Goal: Task Accomplishment & Management: Use online tool/utility

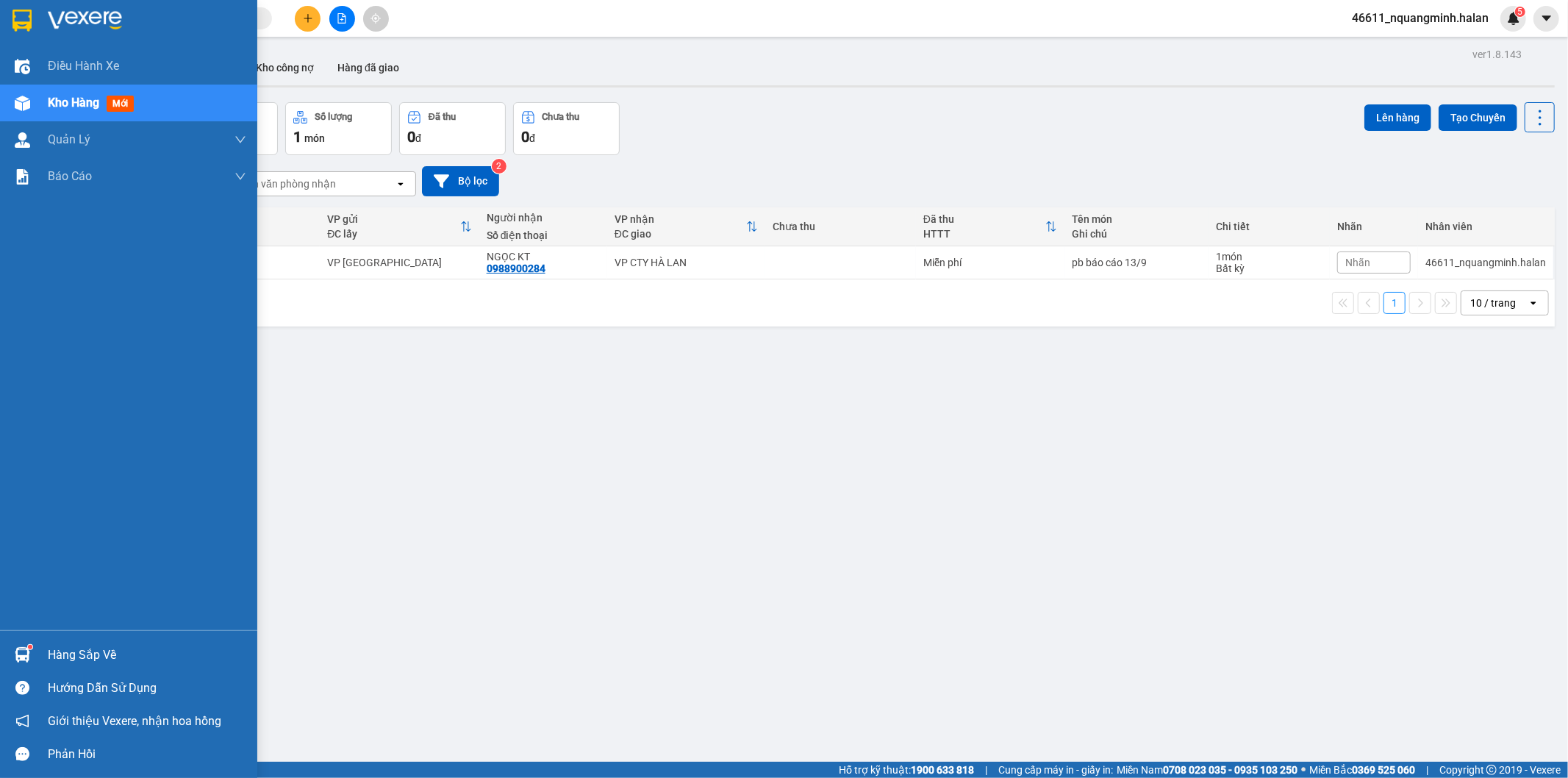
click at [33, 655] on div at bounding box center [23, 655] width 26 height 26
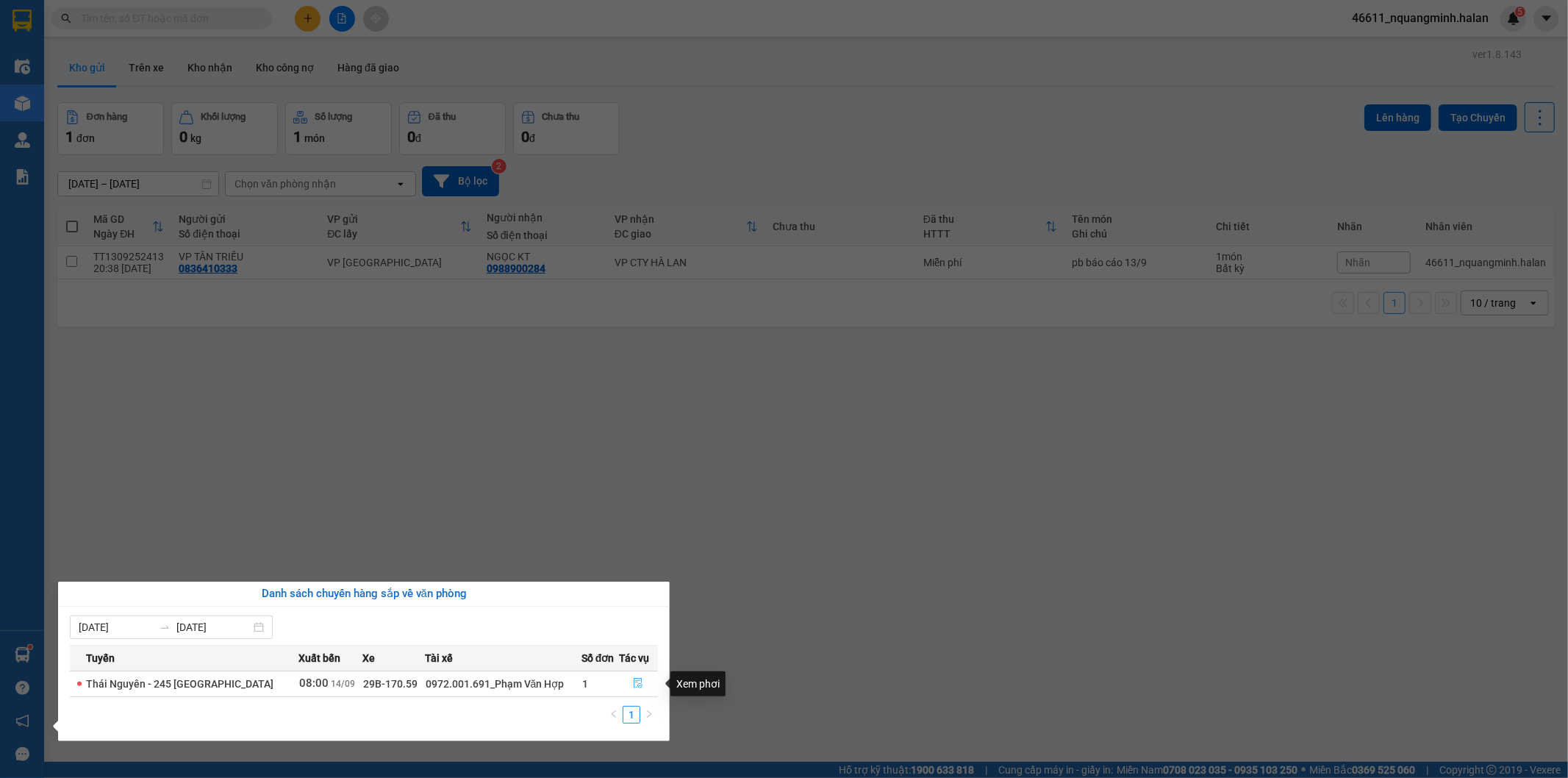
click at [637, 685] on icon "file-done" at bounding box center [638, 683] width 11 height 11
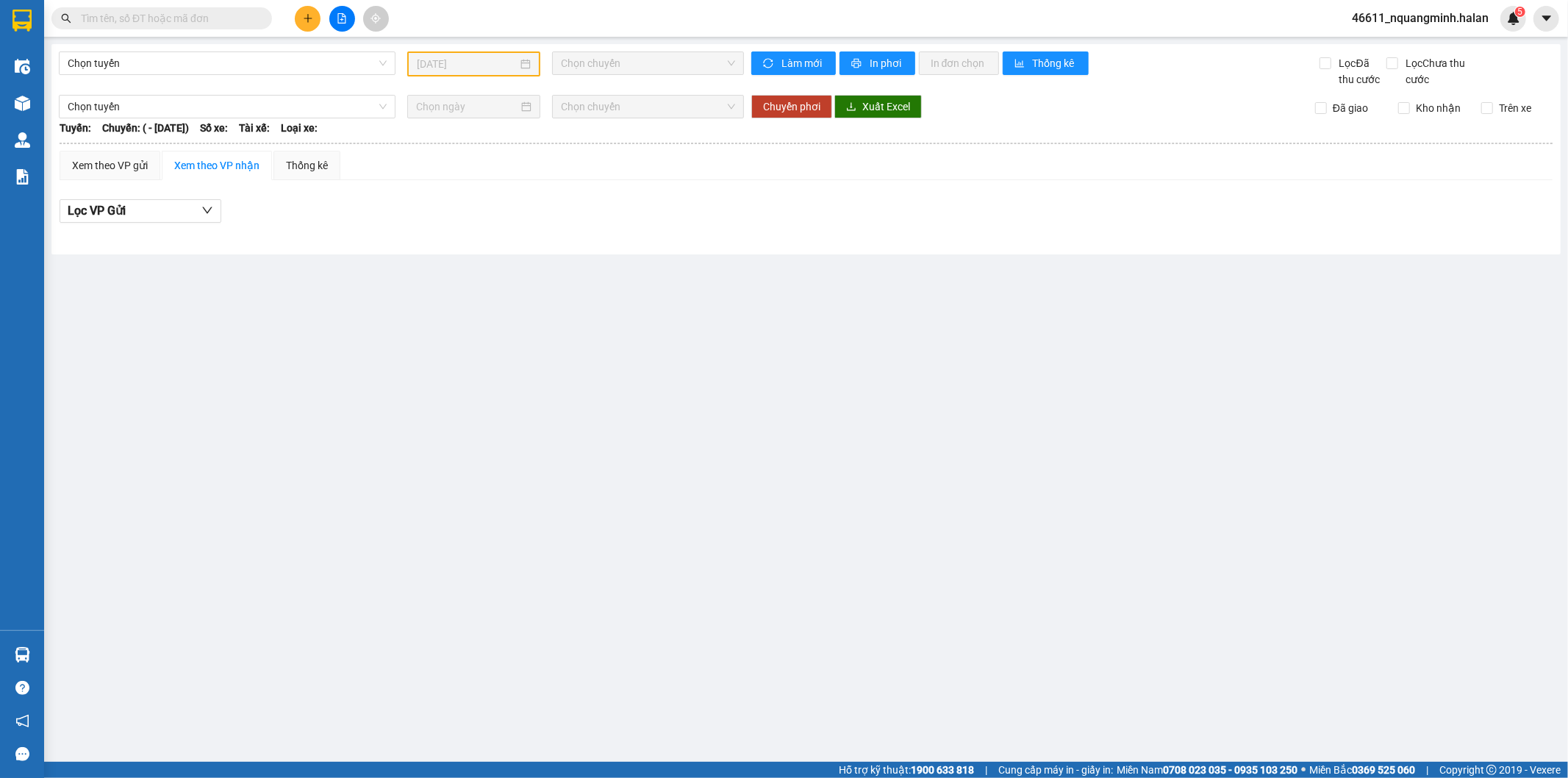
click at [974, 593] on main "Chọn tuyến [DATE] Chọn chuyến Làm mới In phơi In đơn chọn Thống kê Lọc Đã thu c…" at bounding box center [784, 381] width 1568 height 761
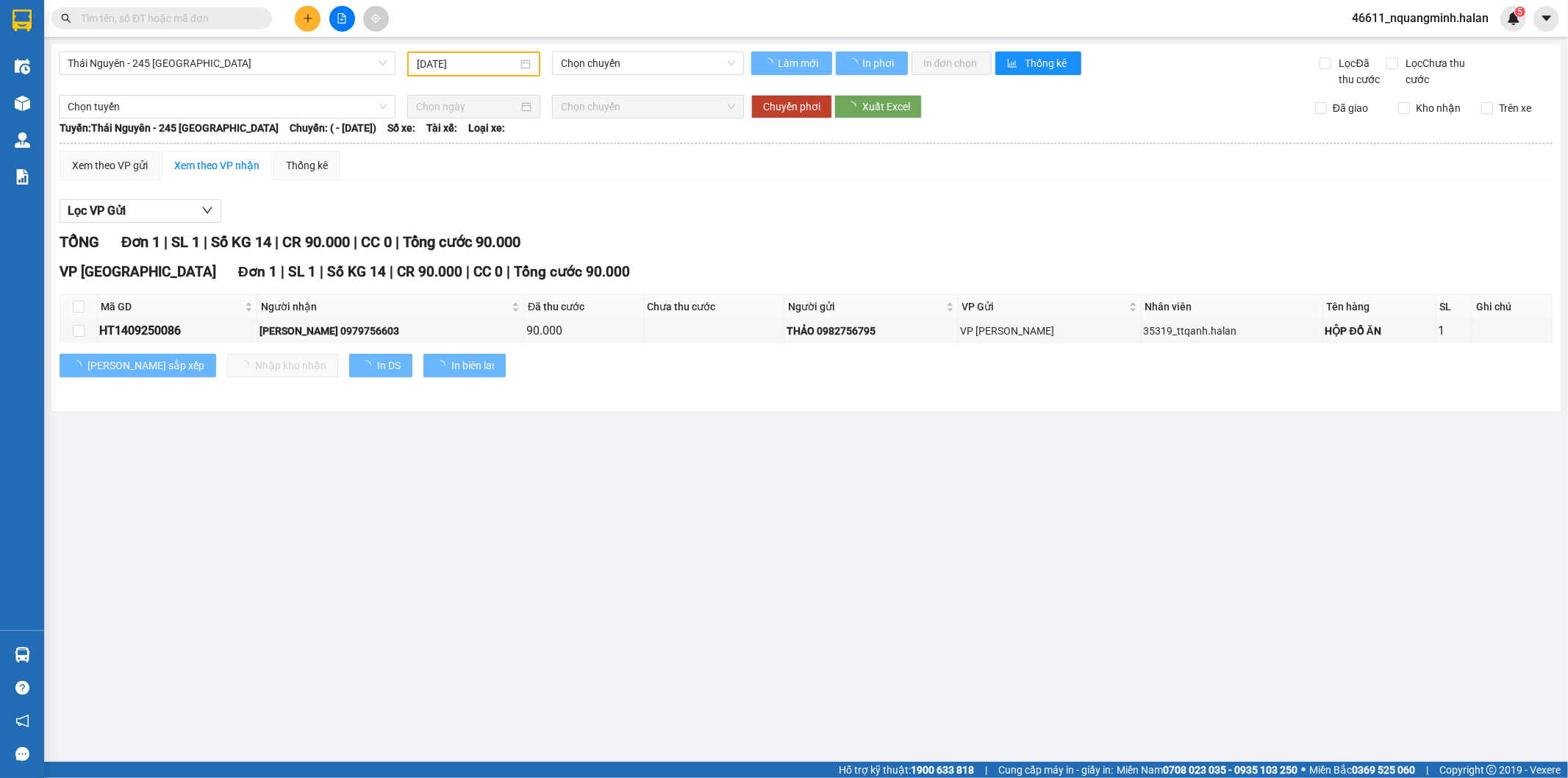
type input "[DATE]"
click at [553, 552] on main "[GEOGRAPHIC_DATA] - 245 [GEOGRAPHIC_DATA] [DATE] Chọn chuyến Làm mới In phơi In…" at bounding box center [784, 381] width 1568 height 761
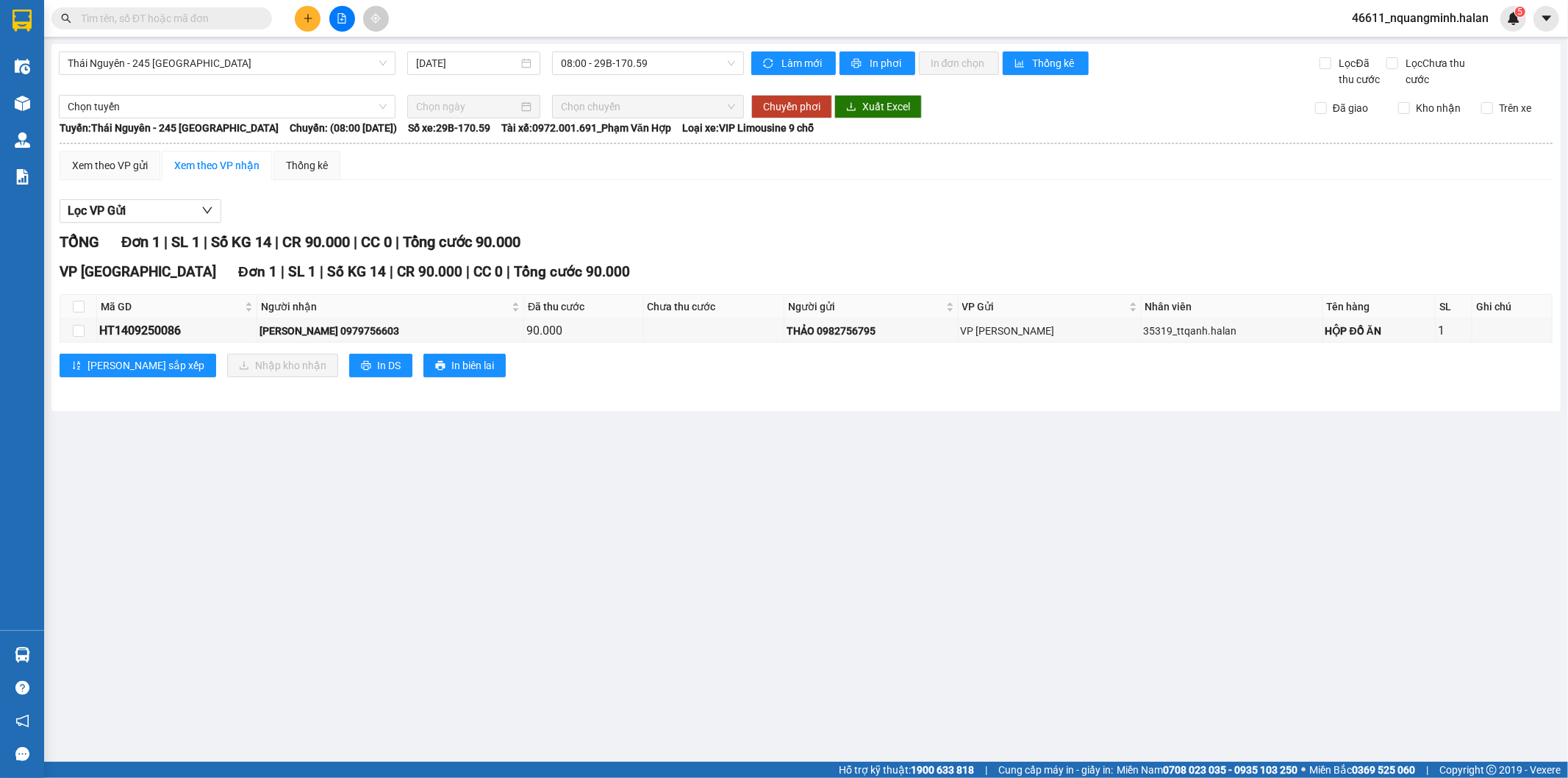
click at [430, 518] on main "[GEOGRAPHIC_DATA] - 245 [GEOGRAPHIC_DATA] [DATE] 08:00 - 29B-170.59 Làm mới In …" at bounding box center [784, 381] width 1568 height 761
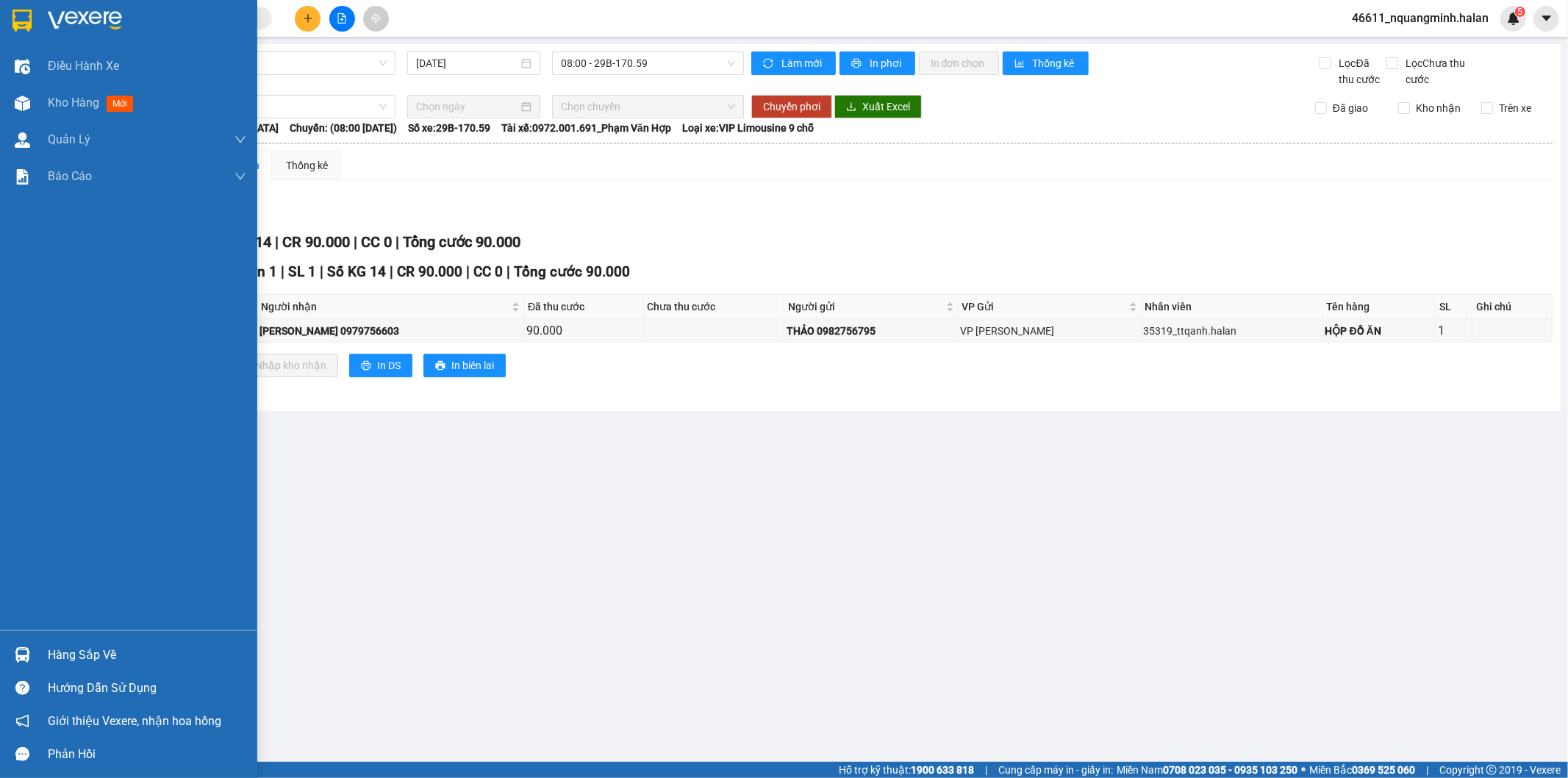
click at [34, 652] on div "Hàng sắp về" at bounding box center [129, 654] width 257 height 33
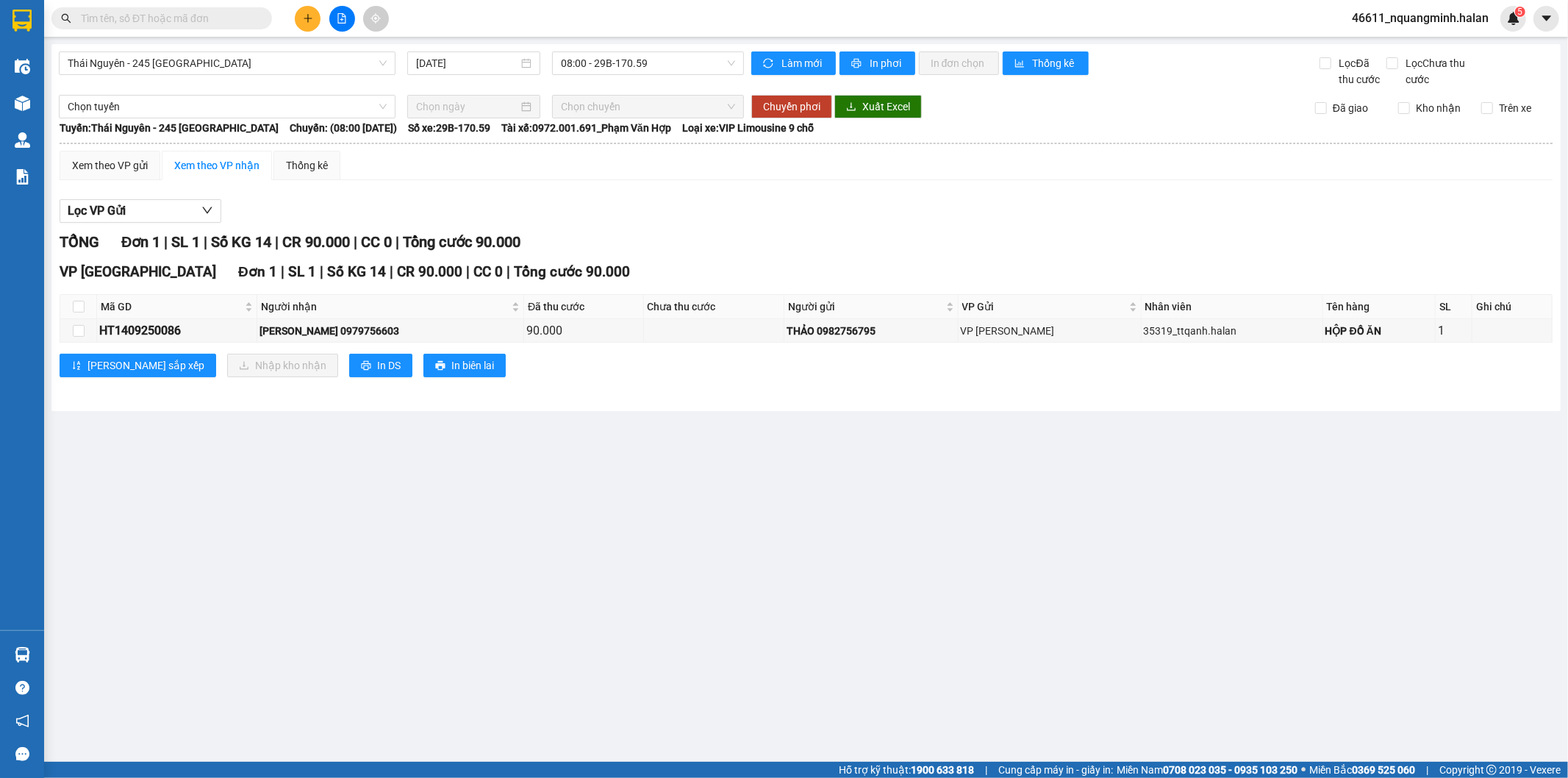
click at [564, 493] on section "Kết quả tìm kiếm ( 0 ) Bộ lọc No Data 46611_nquangminh.halan 5 Điều hành xe Kho…" at bounding box center [784, 389] width 1568 height 778
click at [152, 18] on input "text" at bounding box center [167, 18] width 174 height 16
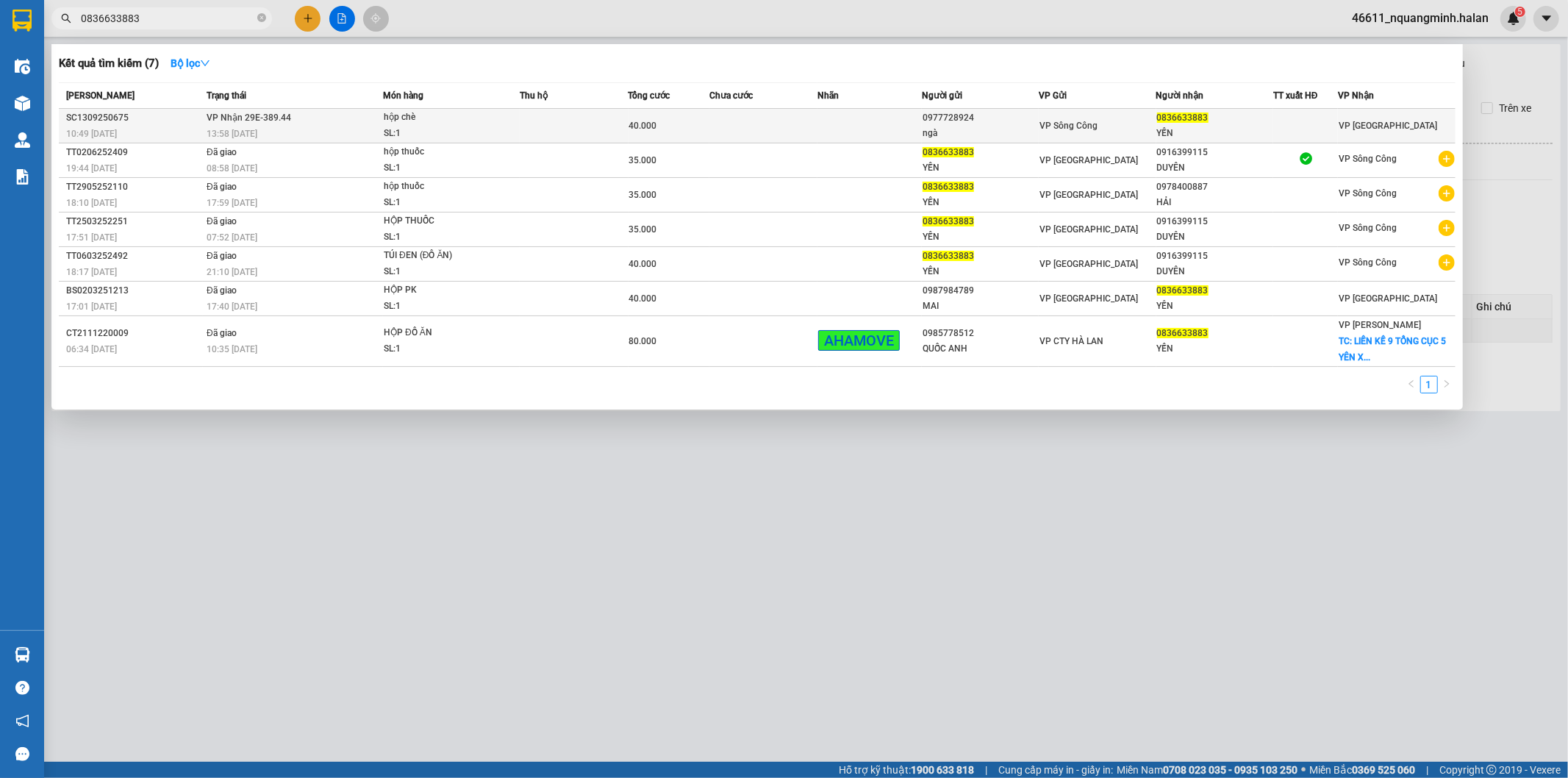
type input "0836633883"
click at [375, 137] on div "13:58 [DATE]" at bounding box center [294, 133] width 176 height 16
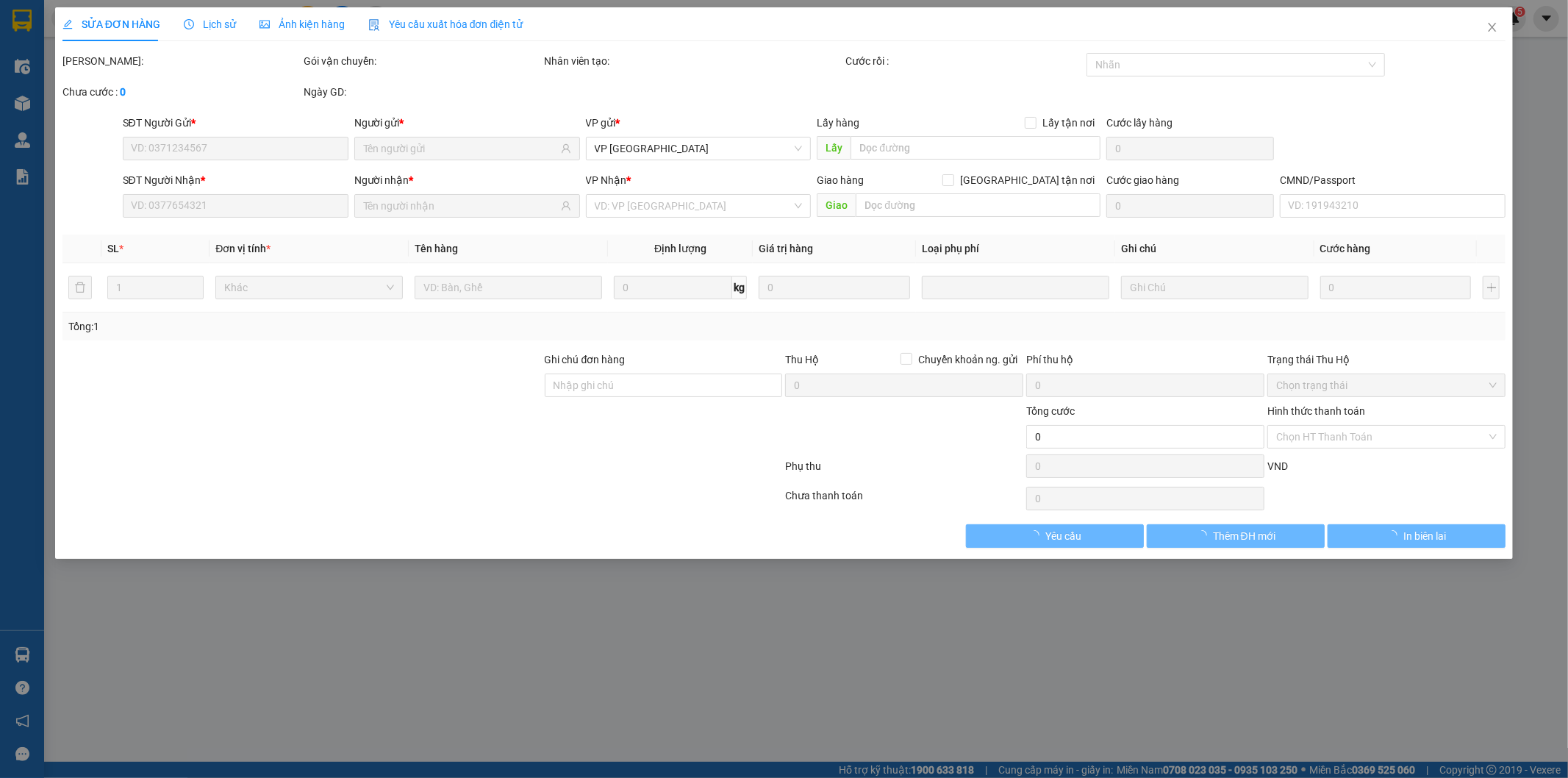
type input "0977728924"
type input "ngà"
type input "0836633883"
type input "YẾN"
type input "40.000"
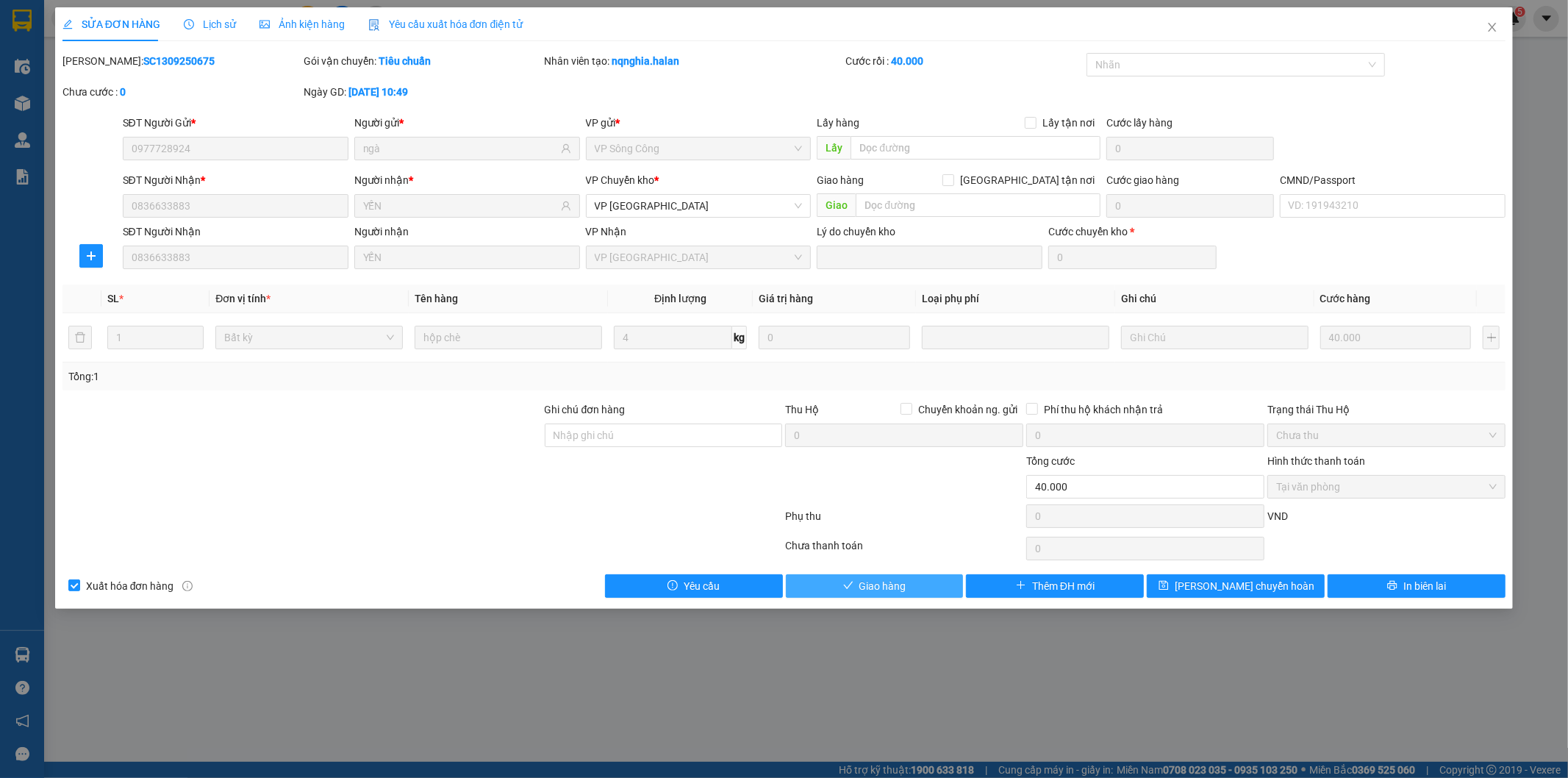
click at [909, 585] on button "Giao hàng" at bounding box center [875, 585] width 178 height 24
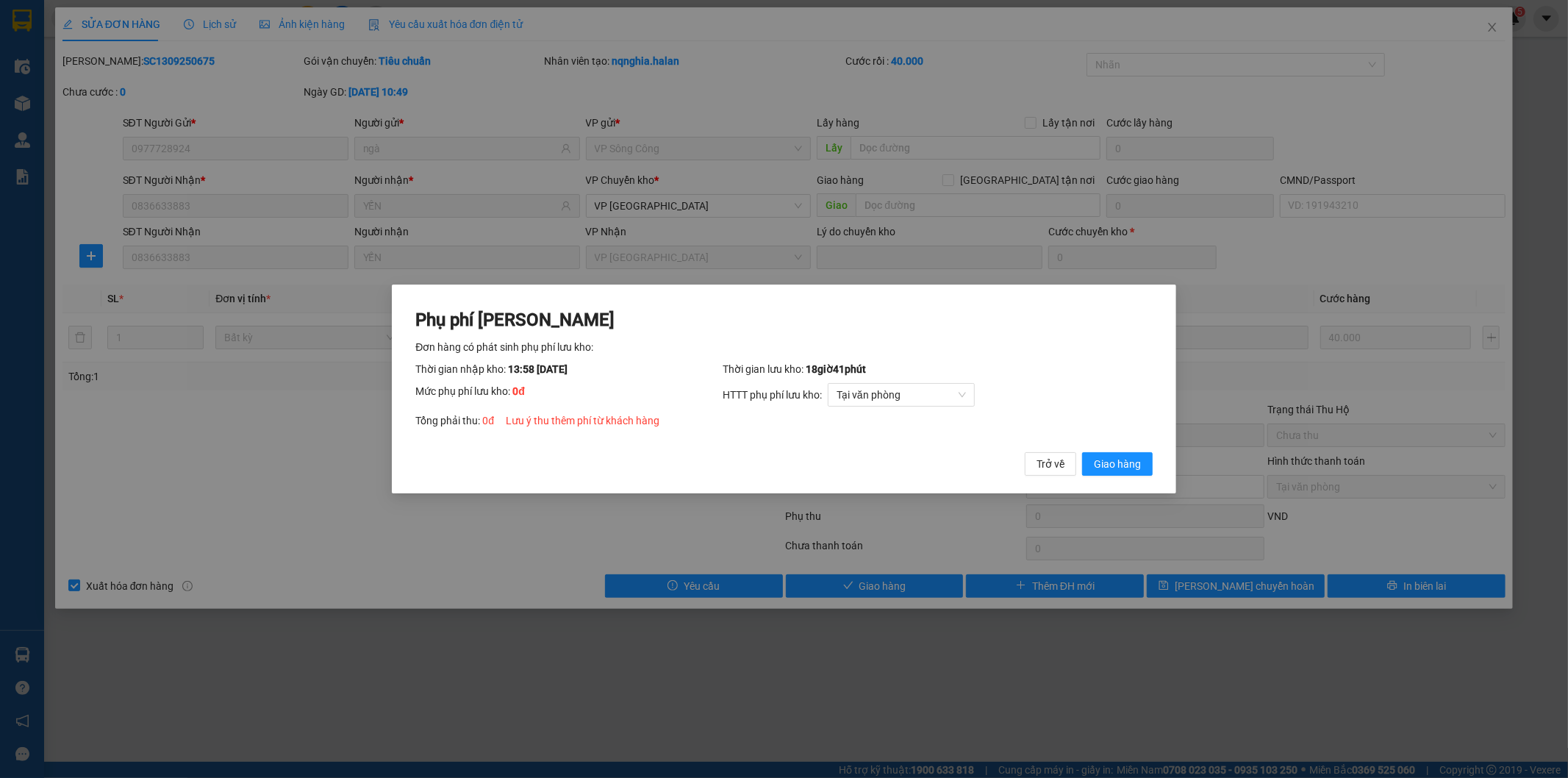
drag, startPoint x: 1098, startPoint y: 469, endPoint x: 1354, endPoint y: 167, distance: 395.9
click at [1099, 467] on span "Giao hàng" at bounding box center [1117, 464] width 47 height 16
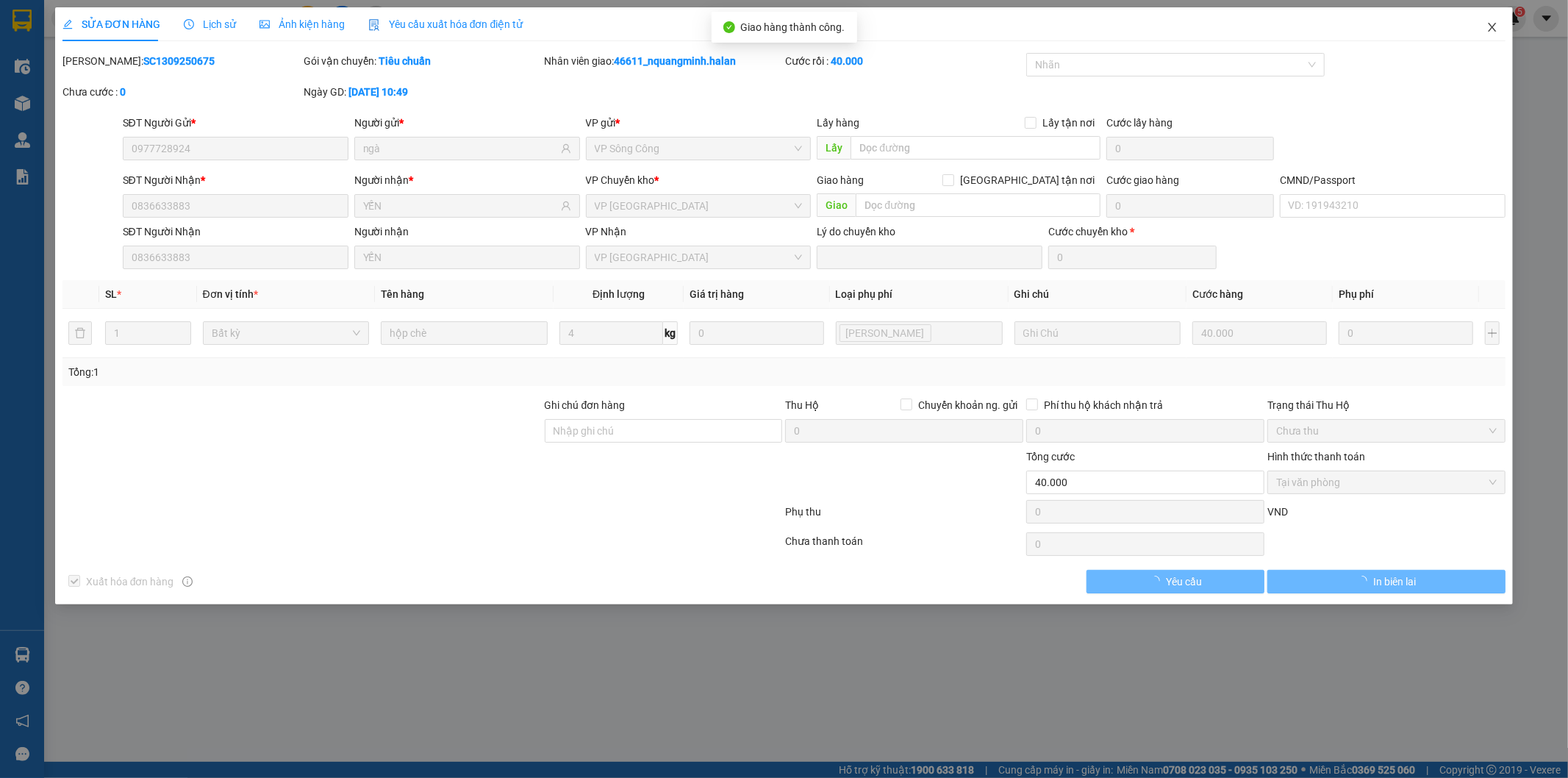
click at [1489, 21] on span "Close" at bounding box center [1492, 28] width 41 height 41
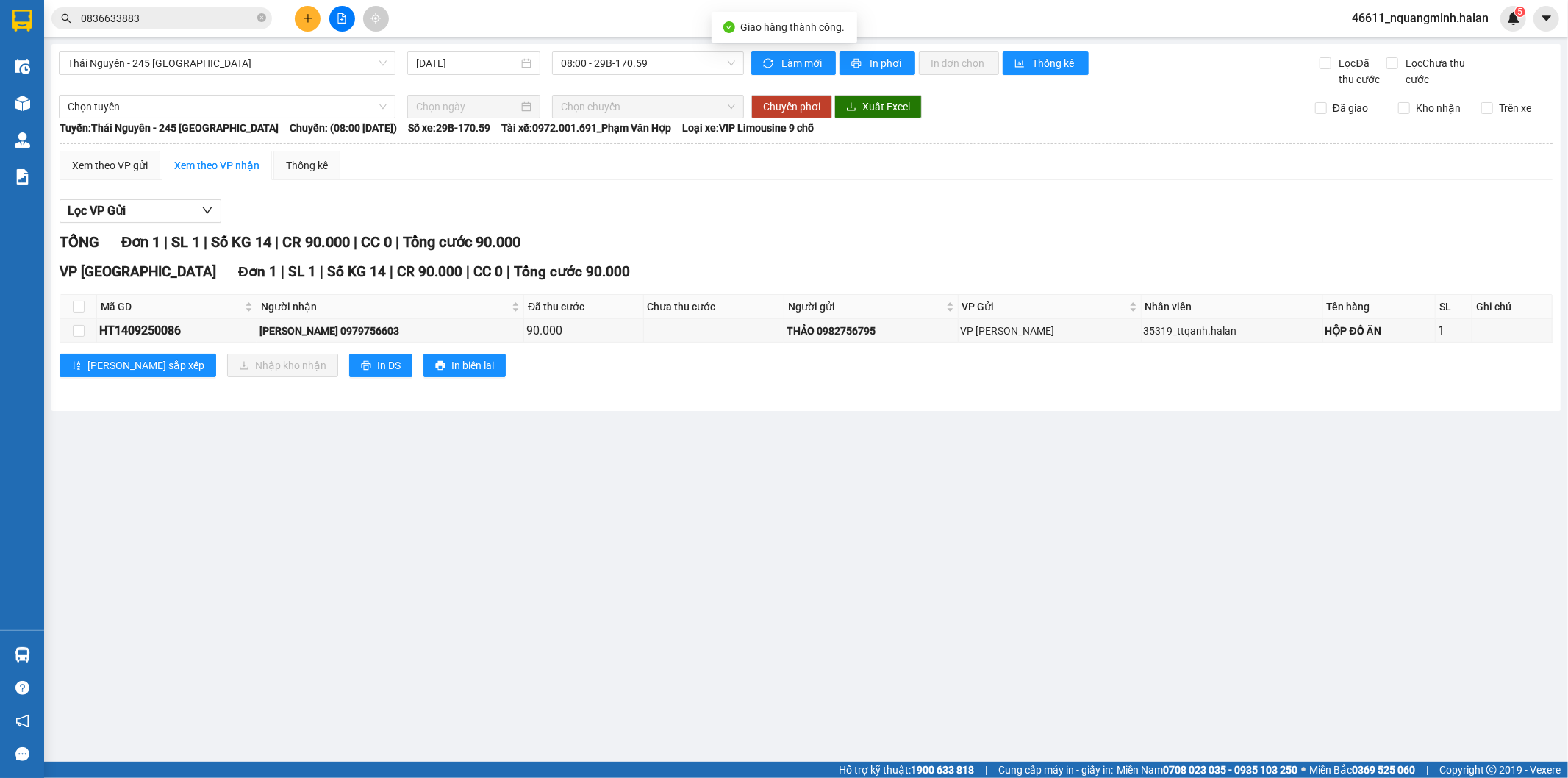
click at [235, 8] on span "0836633883" at bounding box center [162, 18] width 221 height 22
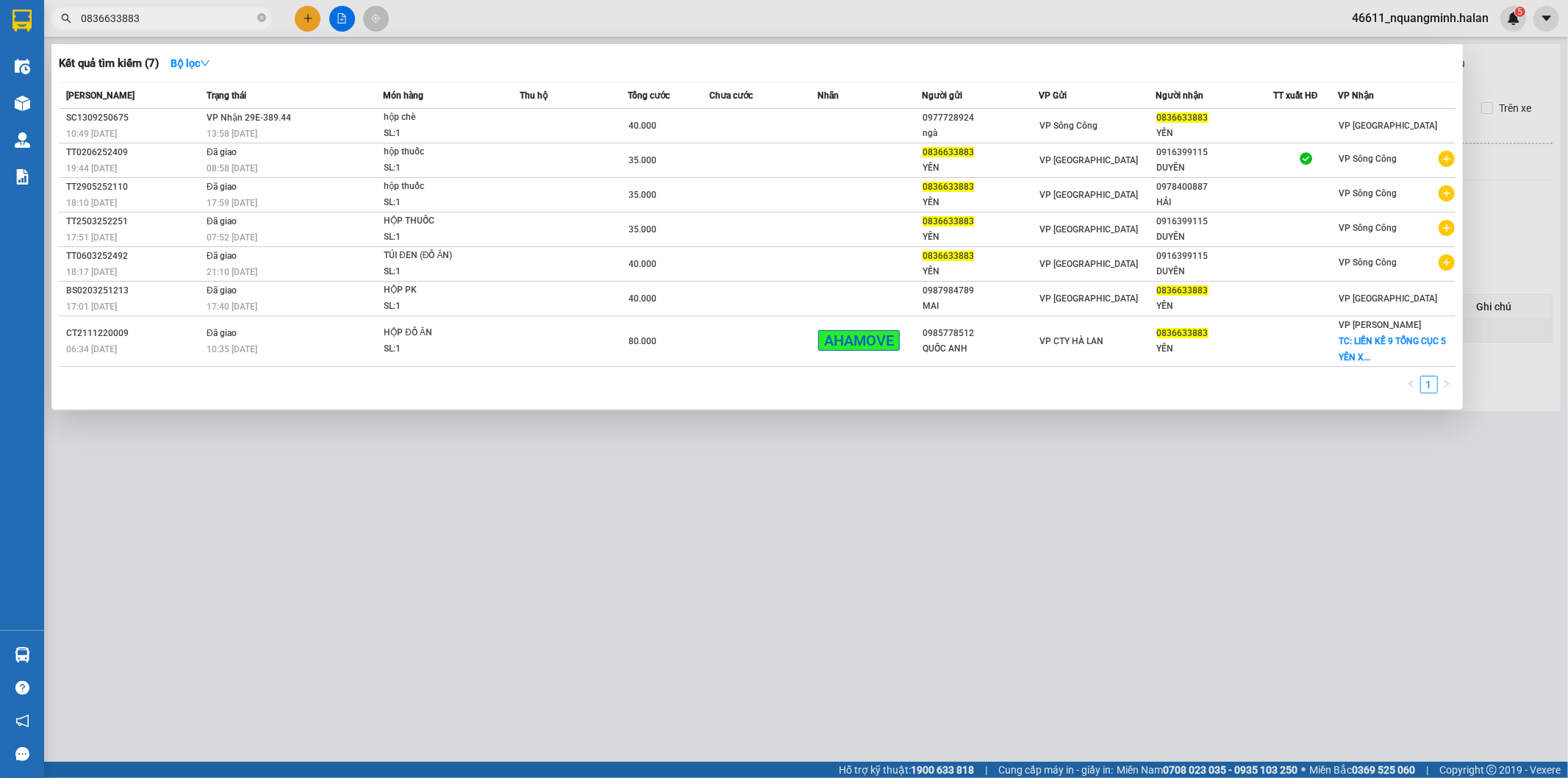
click at [222, 18] on input "0836633883" at bounding box center [167, 18] width 174 height 16
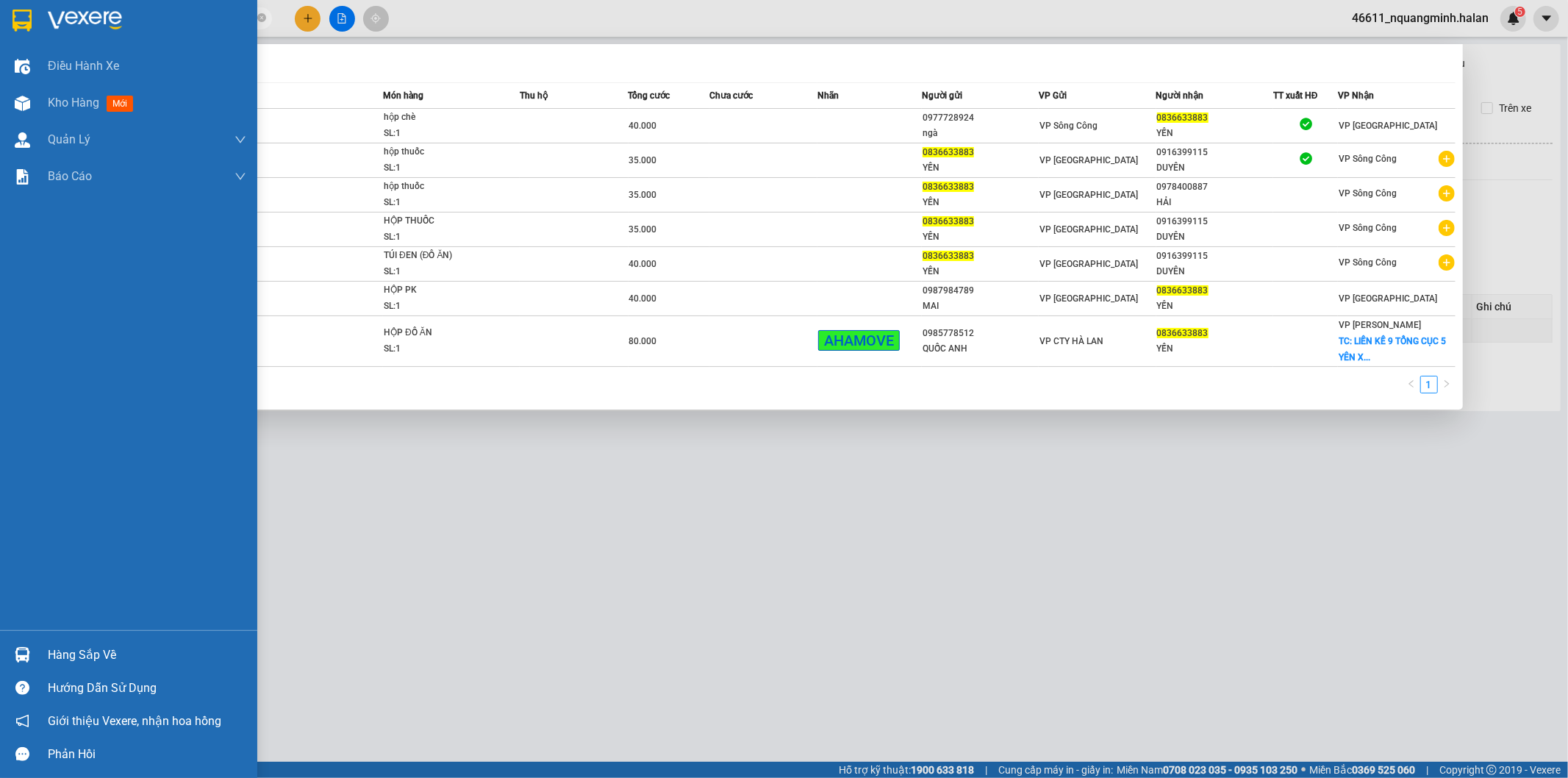
click at [27, 647] on img at bounding box center [22, 655] width 15 height 15
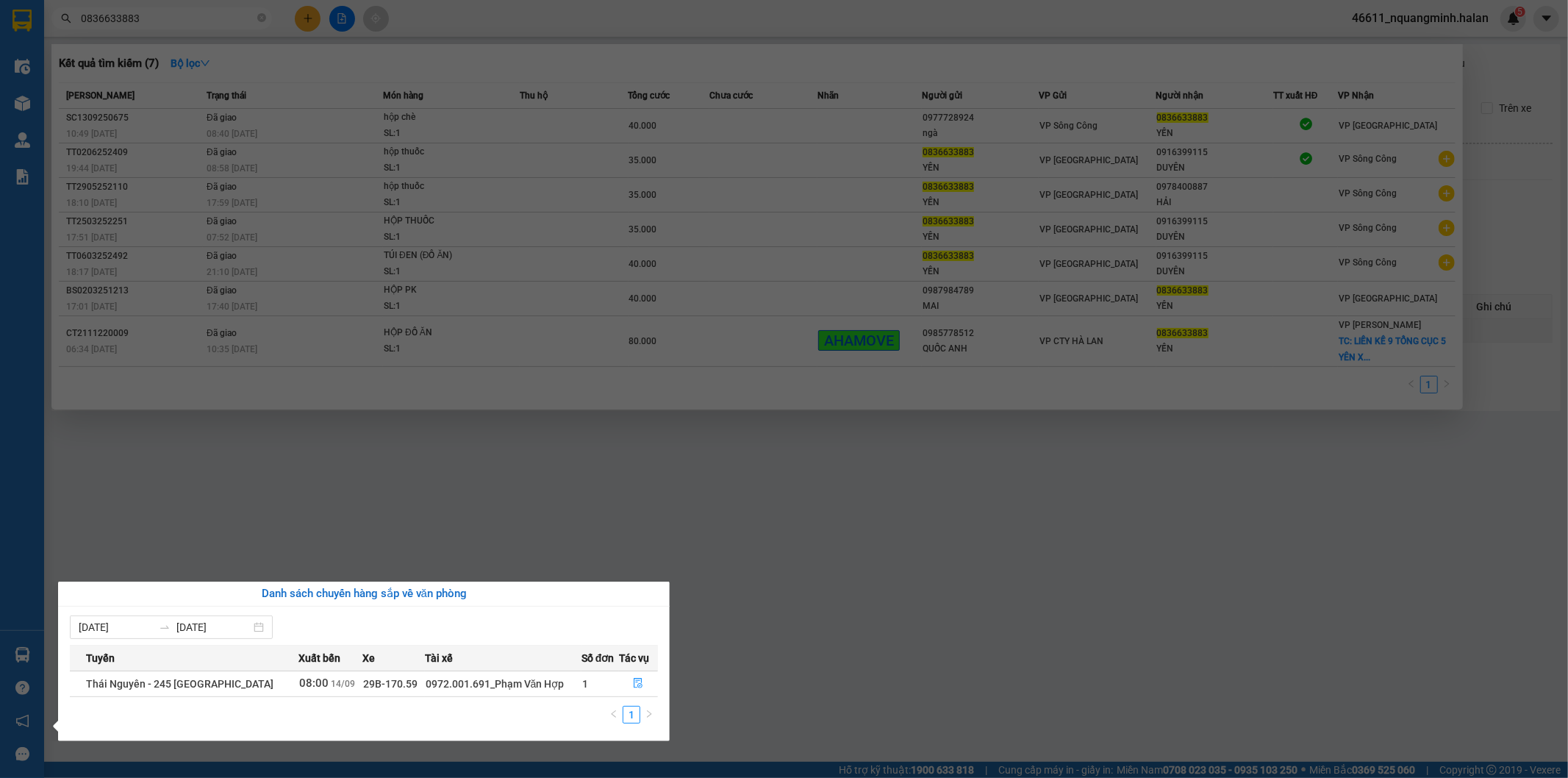
click at [317, 478] on section "Kết quả tìm kiếm ( 7 ) Bộ lọc Mã ĐH Trạng thái Món hàng Thu hộ Tổng cước Chưa c…" at bounding box center [784, 389] width 1568 height 778
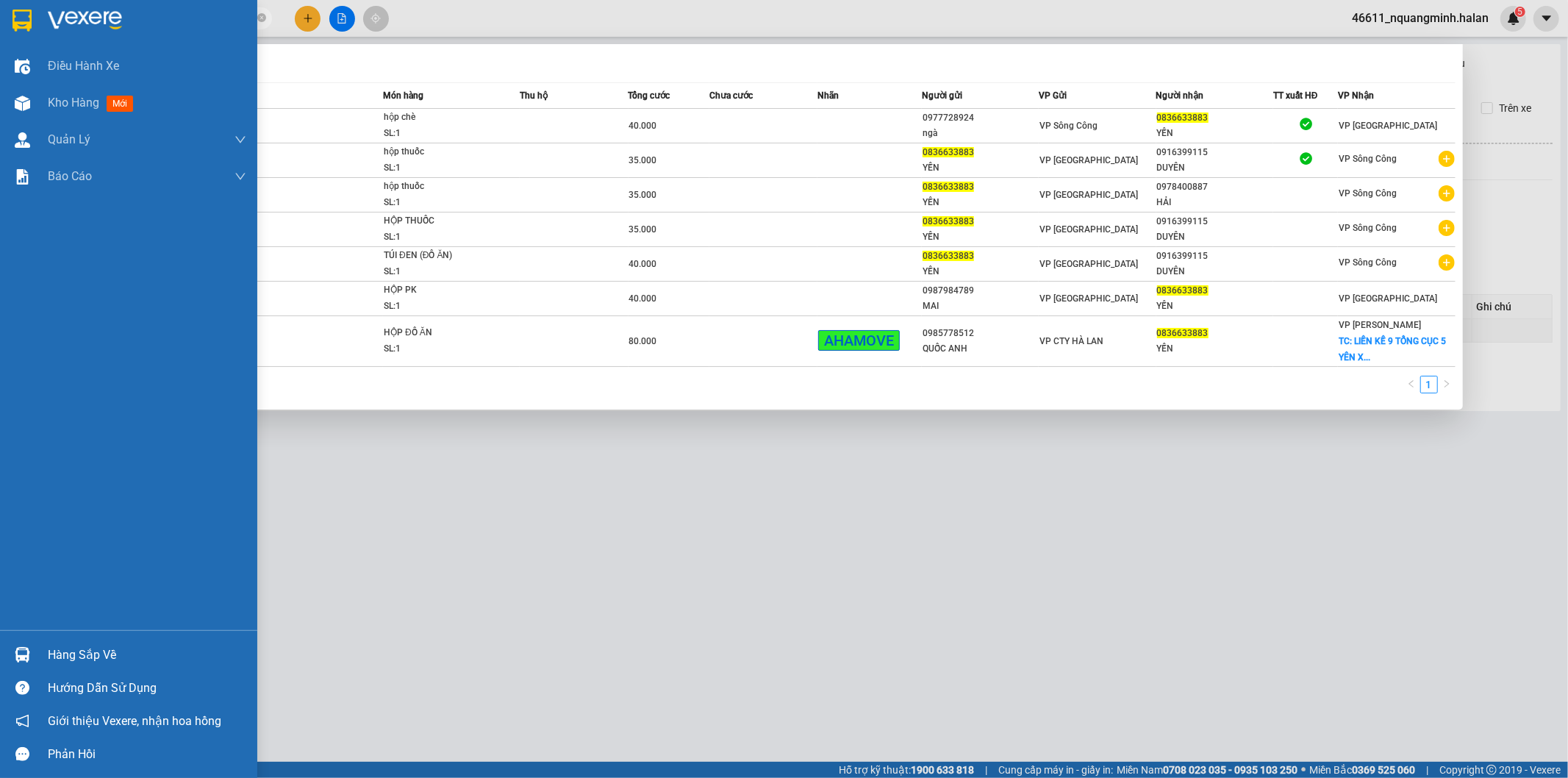
click at [17, 649] on img at bounding box center [22, 655] width 15 height 15
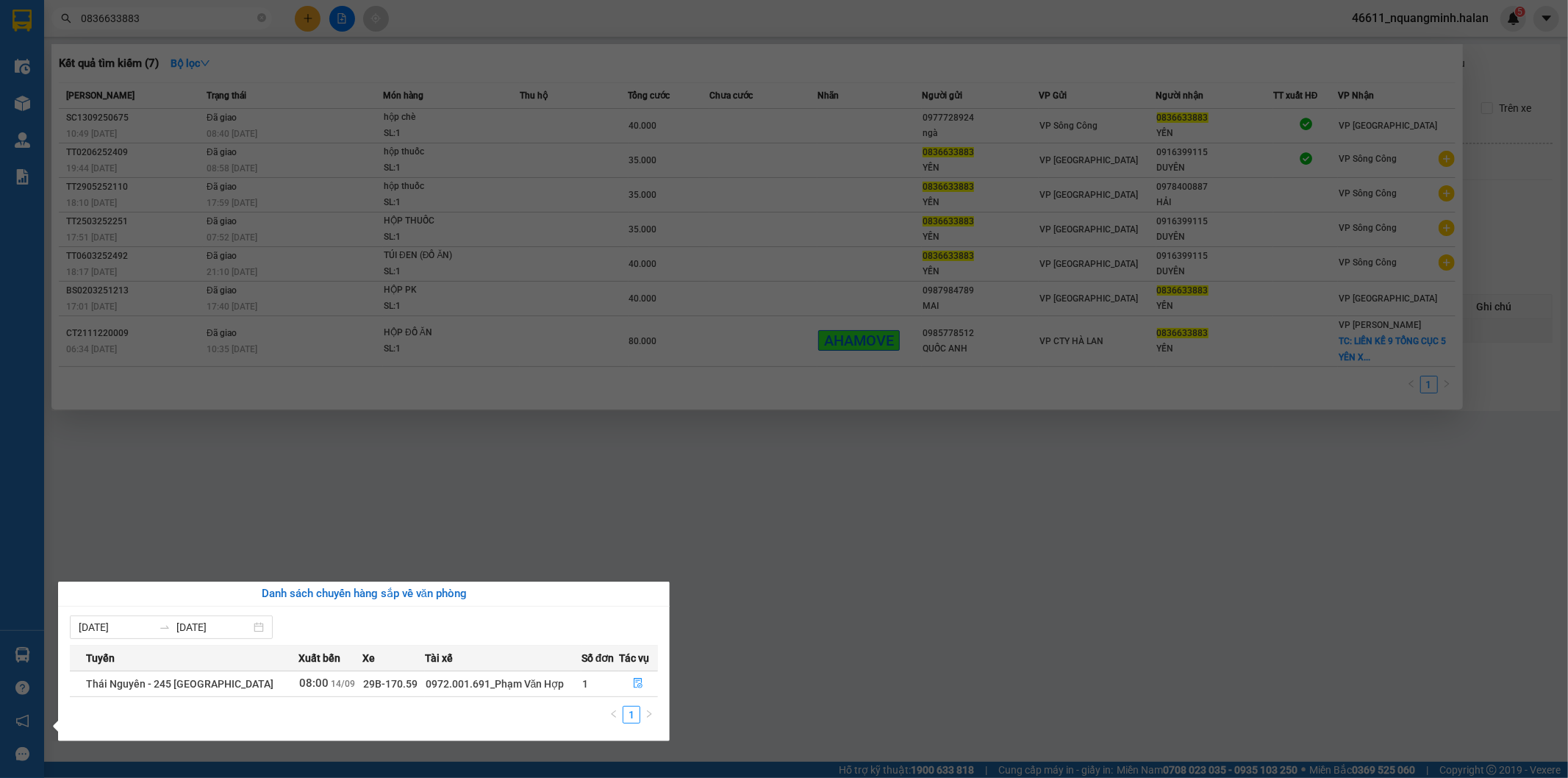
click at [434, 524] on section "Kết quả tìm kiếm ( 7 ) Bộ lọc Mã ĐH Trạng thái Món hàng Thu hộ Tổng cước Chưa c…" at bounding box center [784, 389] width 1568 height 778
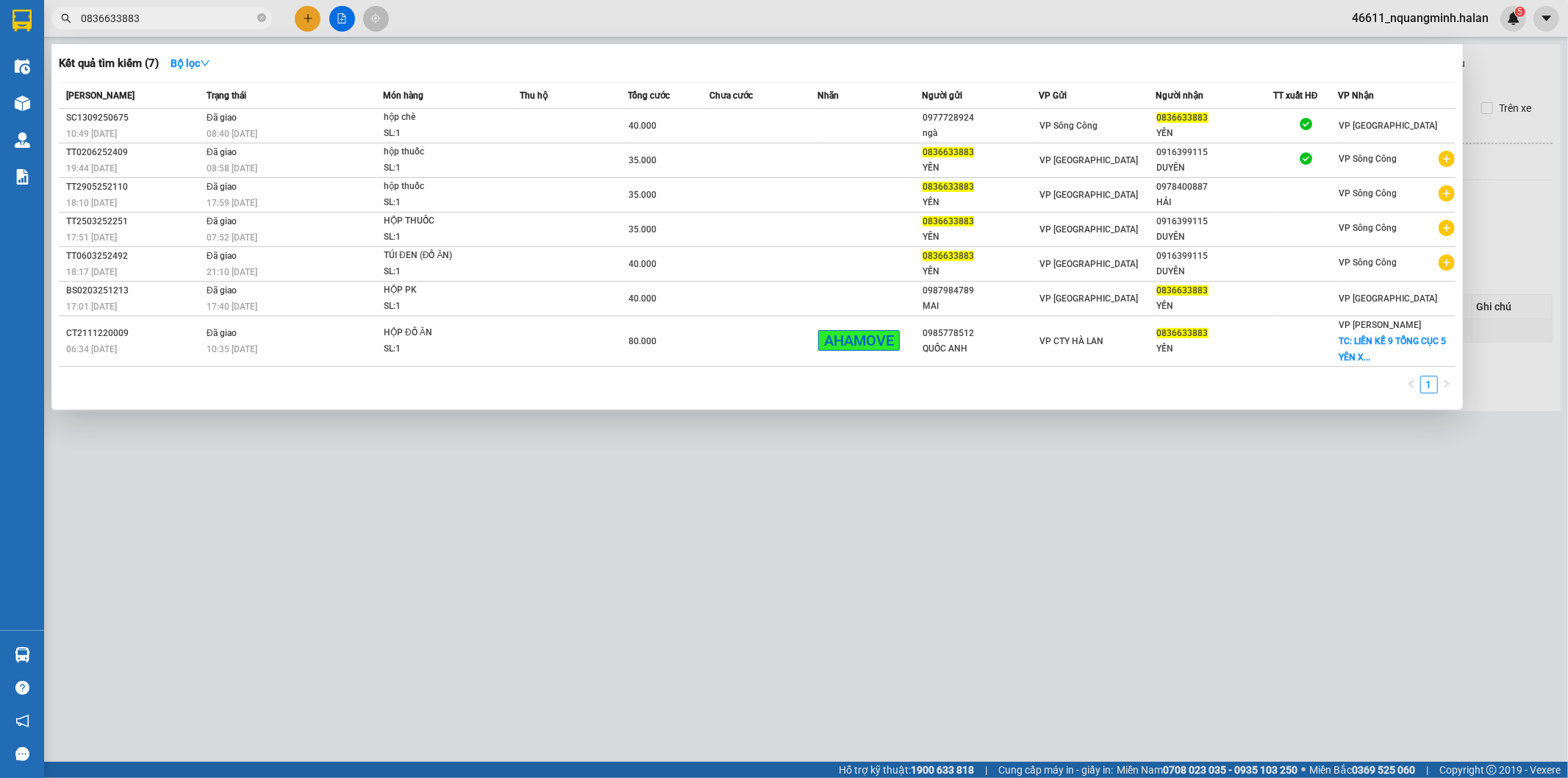
click at [318, 1] on div at bounding box center [784, 389] width 1568 height 778
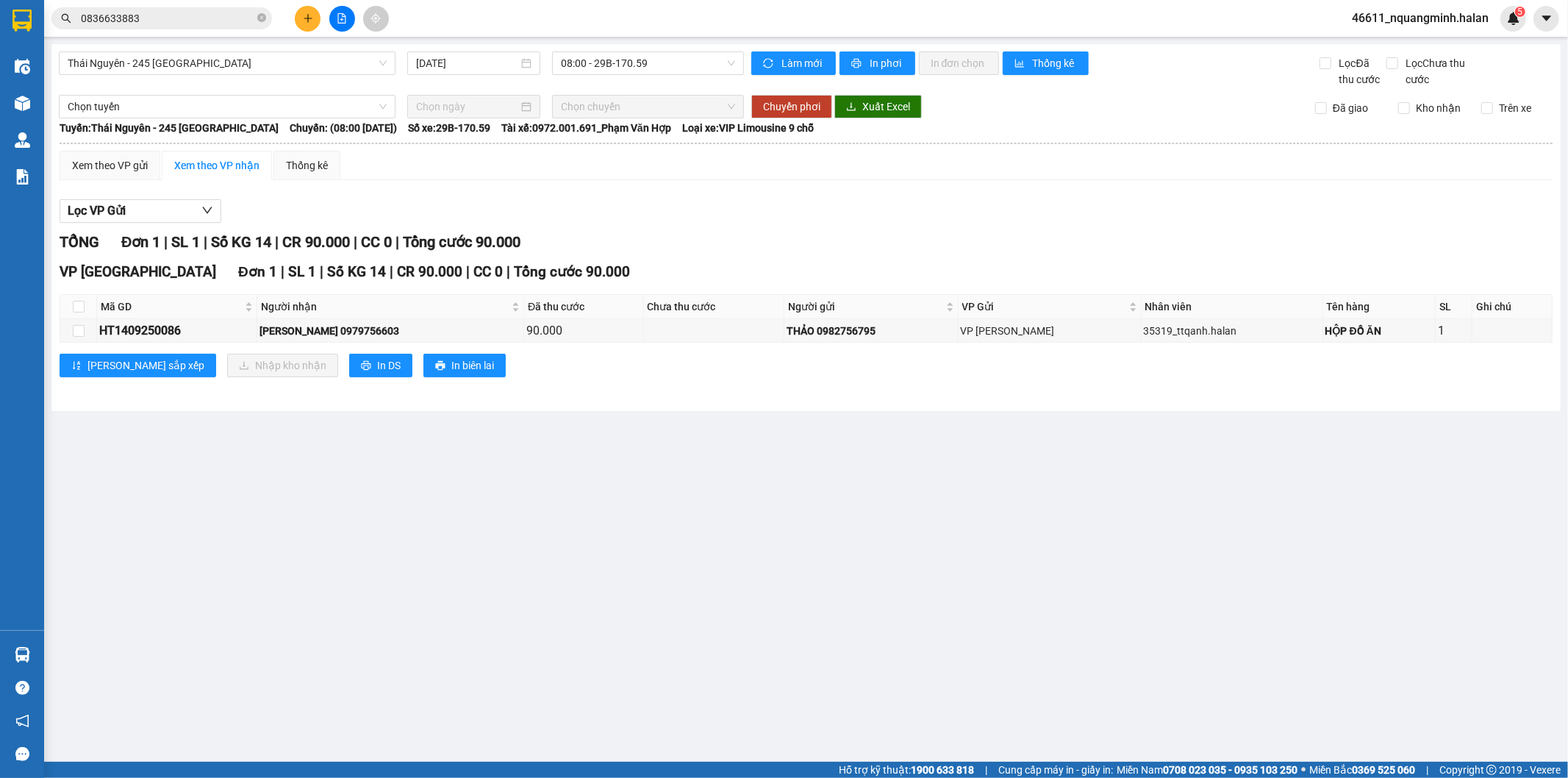
click at [313, 11] on button at bounding box center [308, 19] width 26 height 26
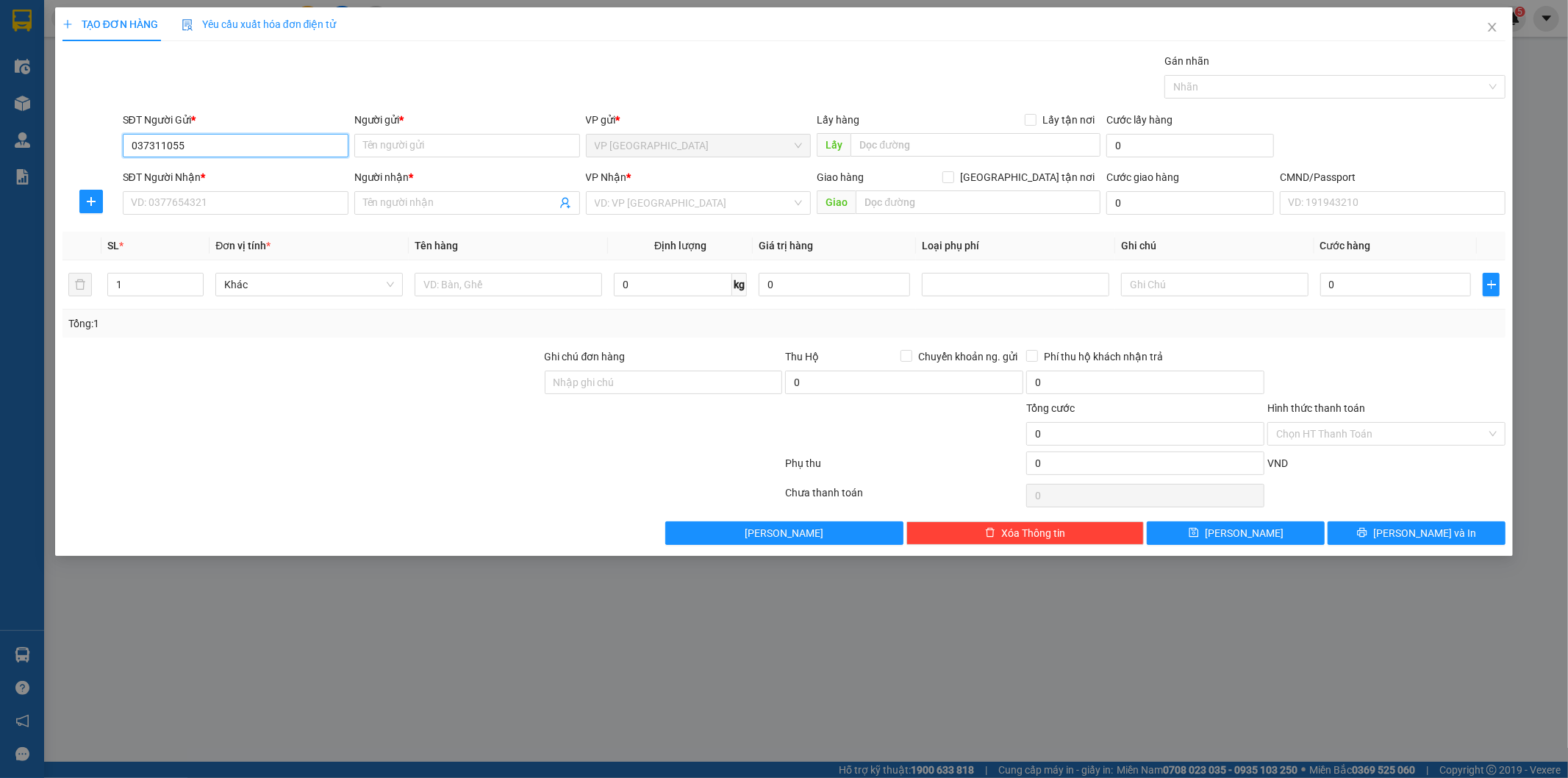
type input "0373110550"
drag, startPoint x: 226, startPoint y: 171, endPoint x: 481, endPoint y: 260, distance: 270.1
click at [226, 171] on div "0373110550 - LOAN" at bounding box center [235, 174] width 208 height 16
type input "LOAN"
type input "0373110550"
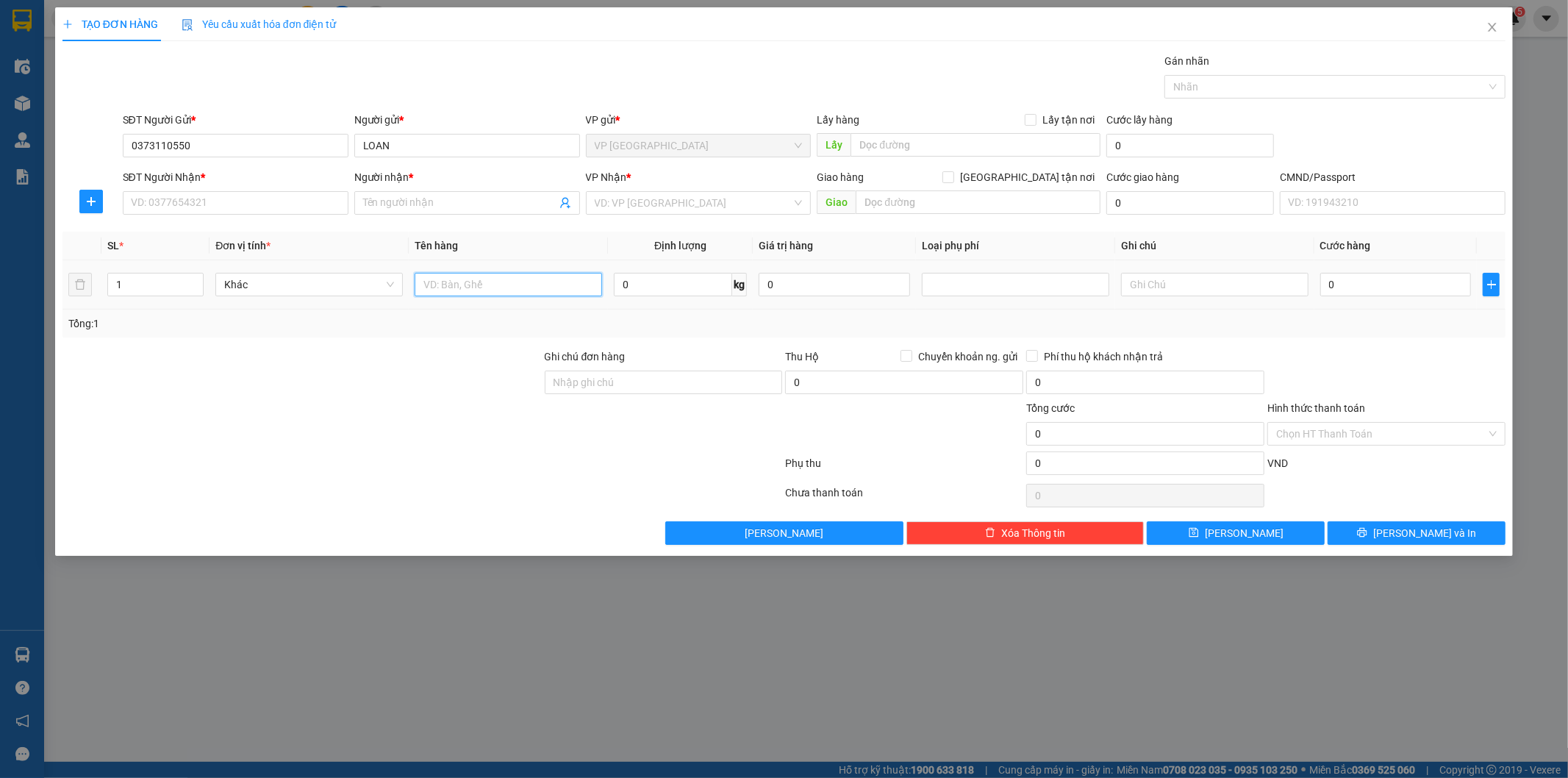
click at [527, 281] on input "text" at bounding box center [508, 284] width 187 height 24
type input "bọc đen pk"
click at [221, 201] on input "SĐT Người Nhận *" at bounding box center [235, 202] width 225 height 24
type input "0336281998"
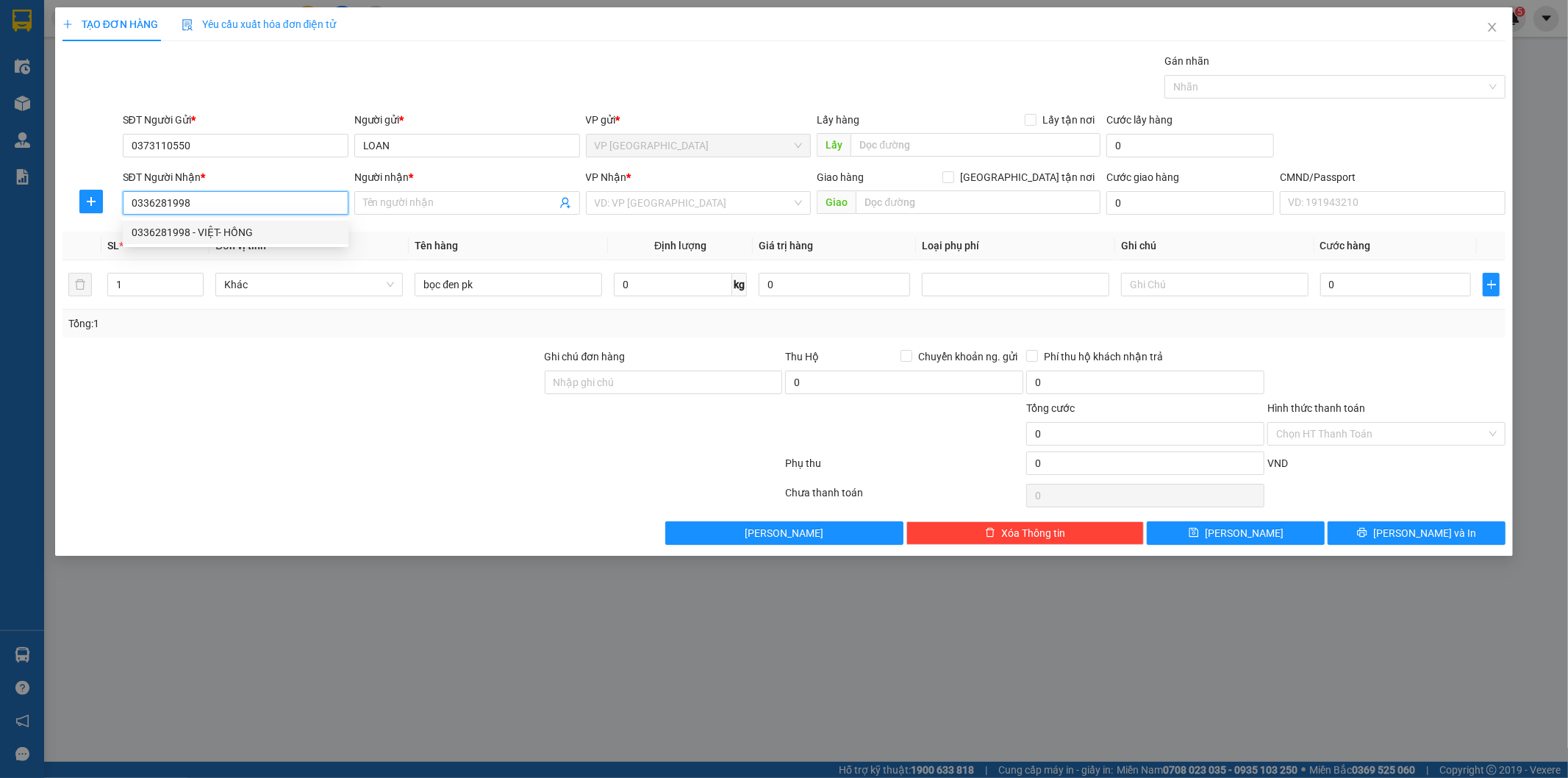
click at [178, 223] on div "0336281998 - VIỆT- HỒNG" at bounding box center [235, 232] width 225 height 24
type input "VIỆT- HỒNG"
type input "0336281998"
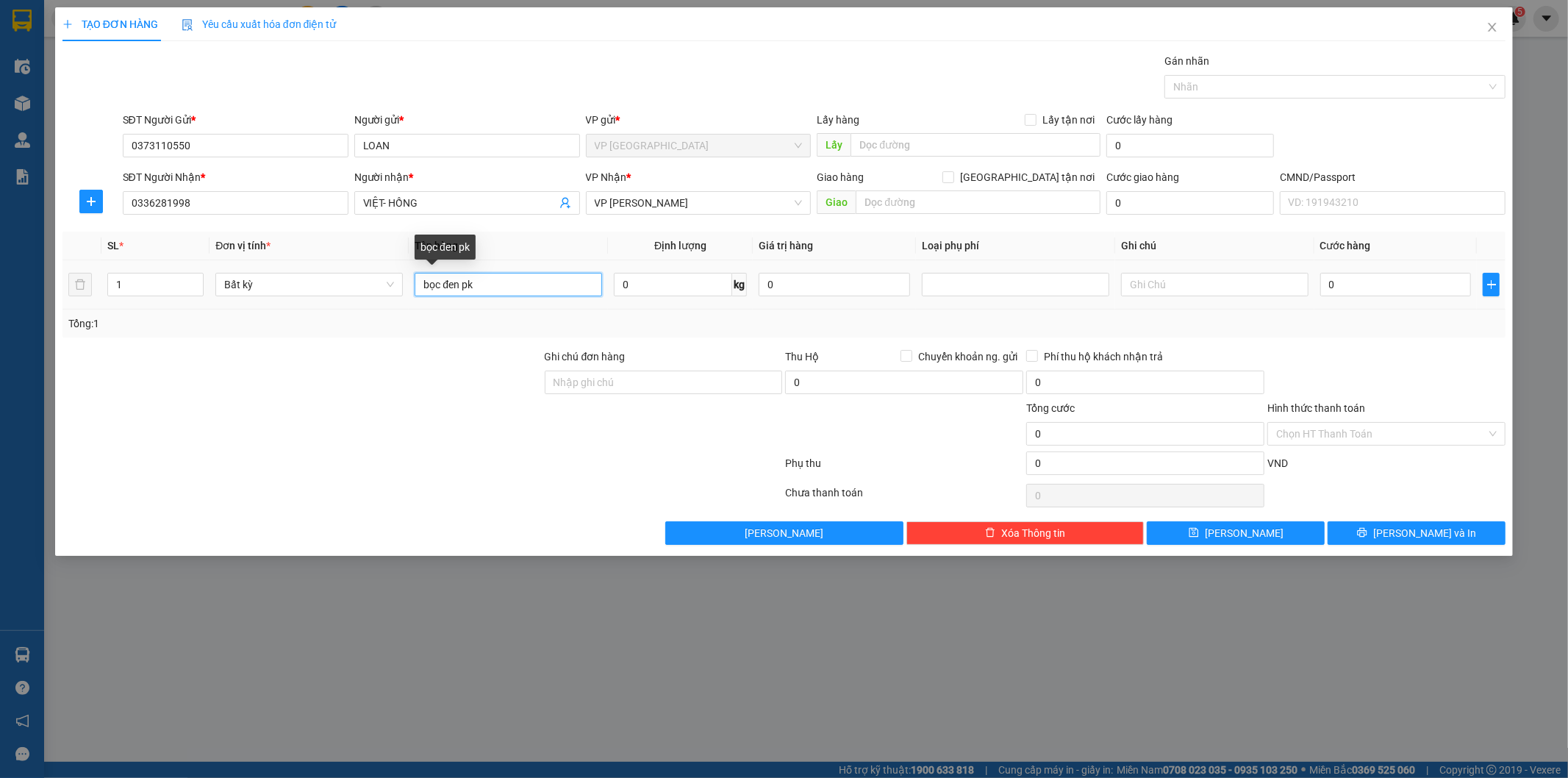
click at [526, 283] on input "bọc đen pk" at bounding box center [508, 284] width 187 height 24
type input "3"
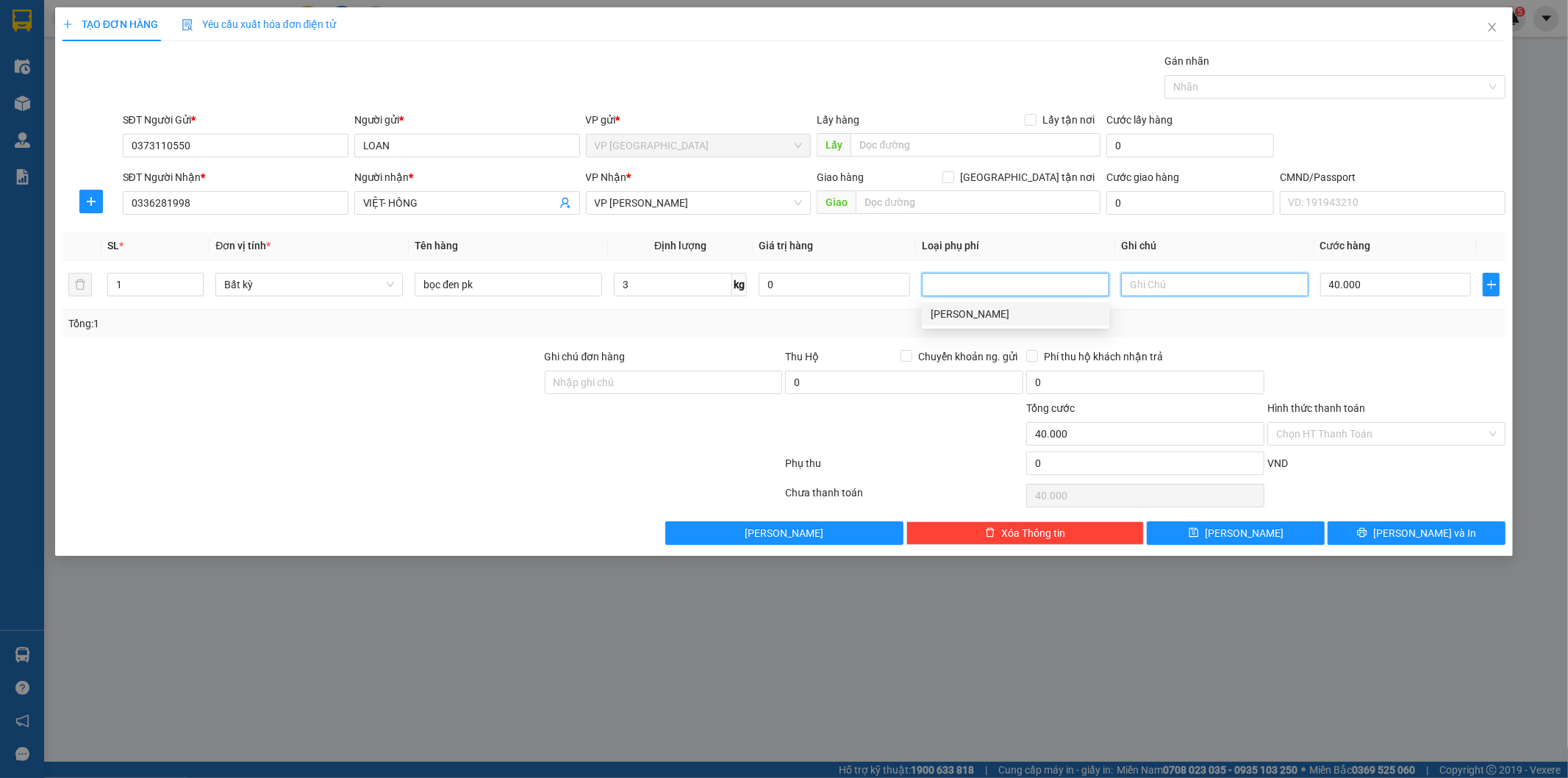
type input "40.000"
click at [1393, 361] on div at bounding box center [1386, 375] width 241 height 52
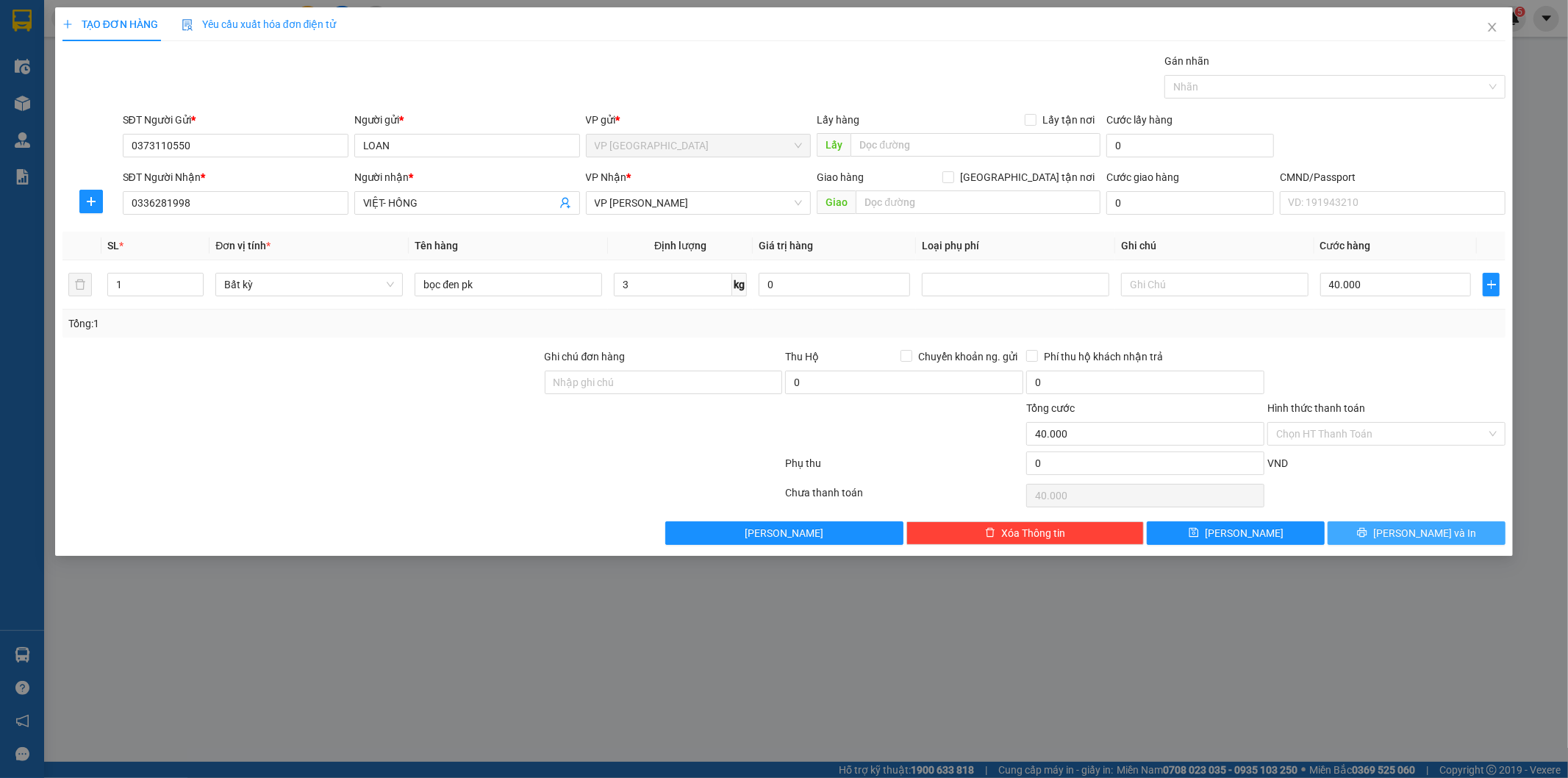
click at [1416, 531] on span "[PERSON_NAME] và In" at bounding box center [1424, 533] width 103 height 16
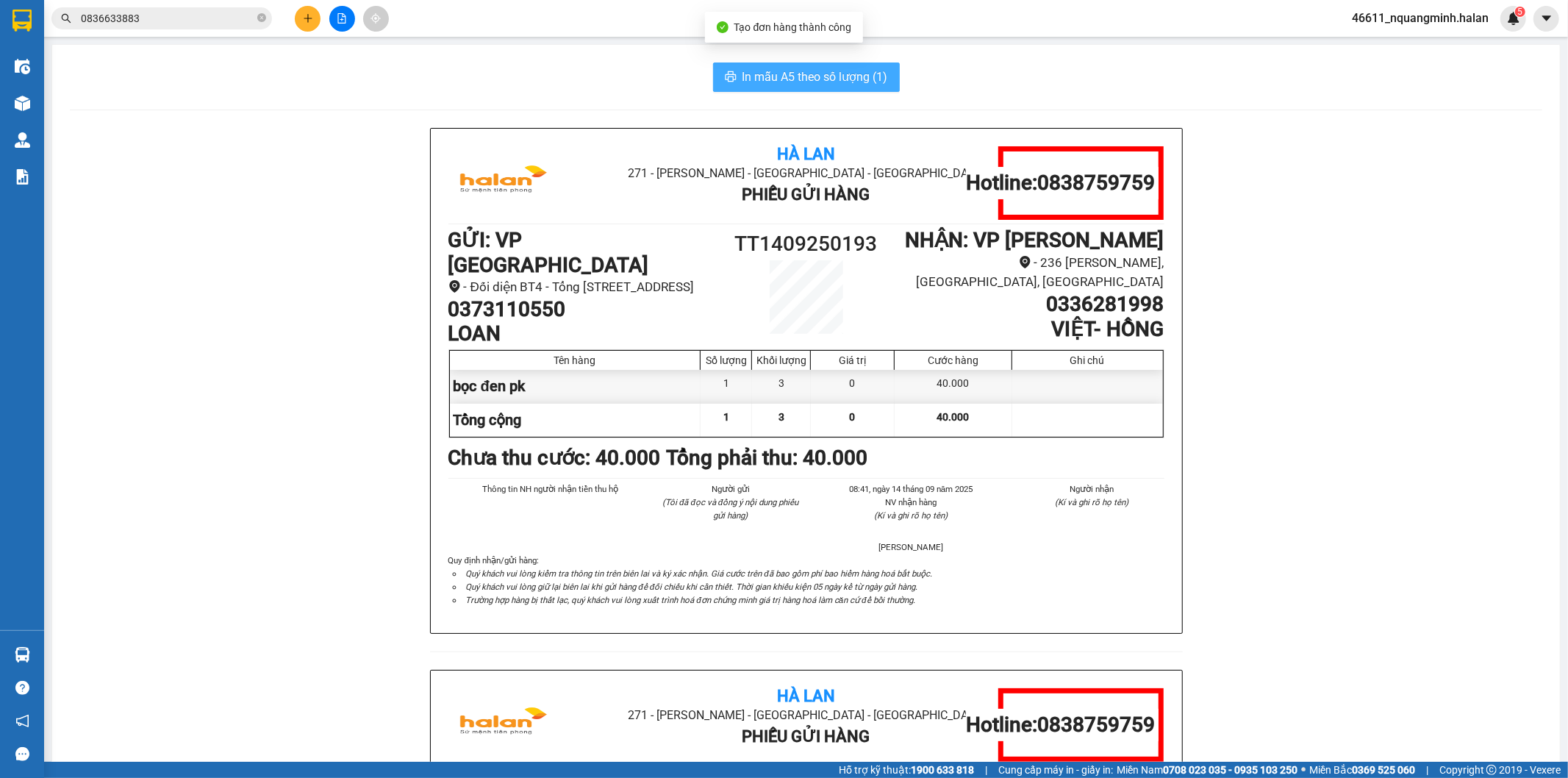
click at [776, 84] on span "In mẫu A5 theo số lượng (1)" at bounding box center [814, 77] width 145 height 18
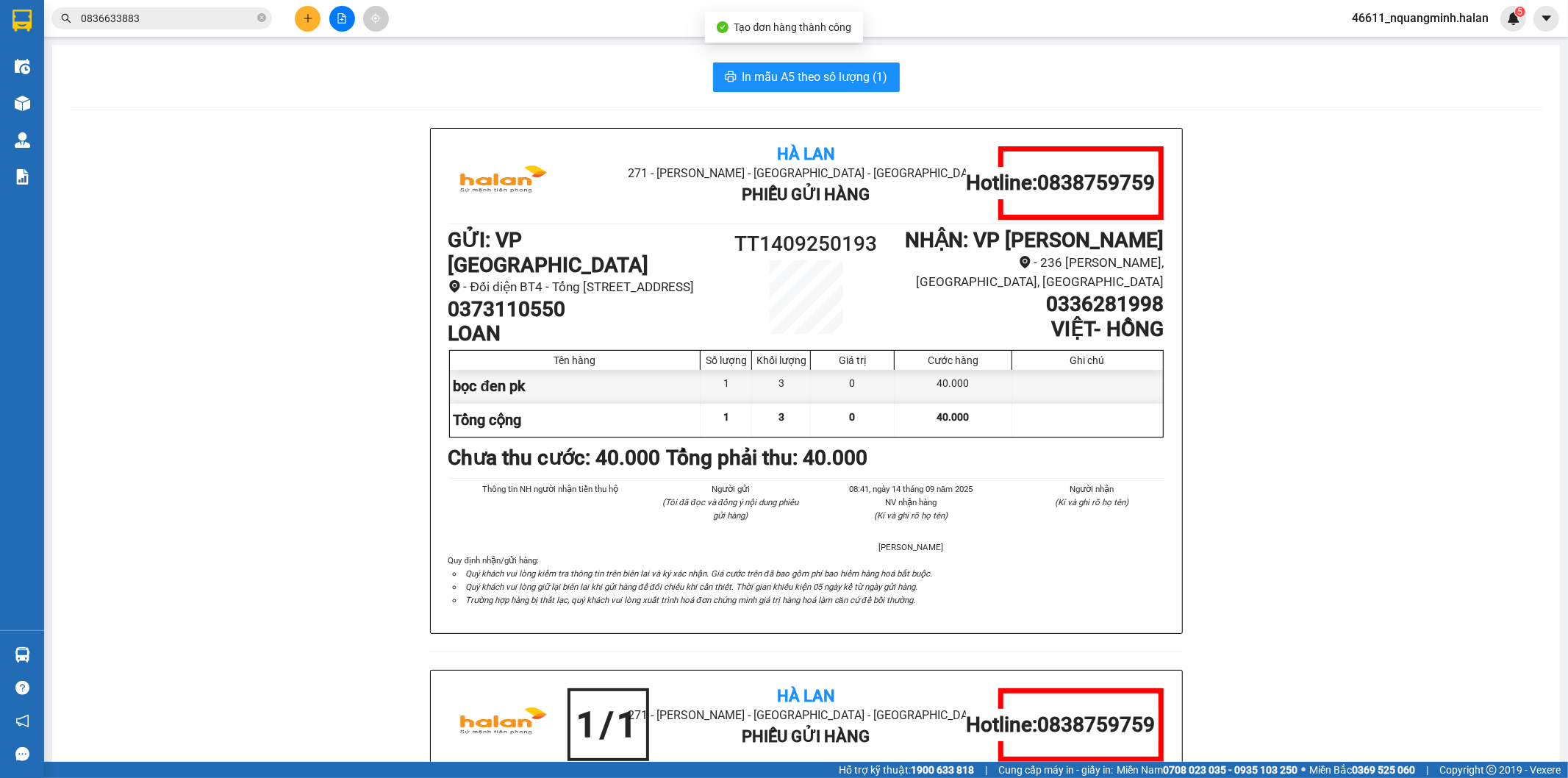
click at [272, 573] on div "Hà Lan 271 - [PERSON_NAME] - [GEOGRAPHIC_DATA] Long - [GEOGRAPHIC_DATA] Phiếu G…" at bounding box center [806, 669] width 1472 height 1083
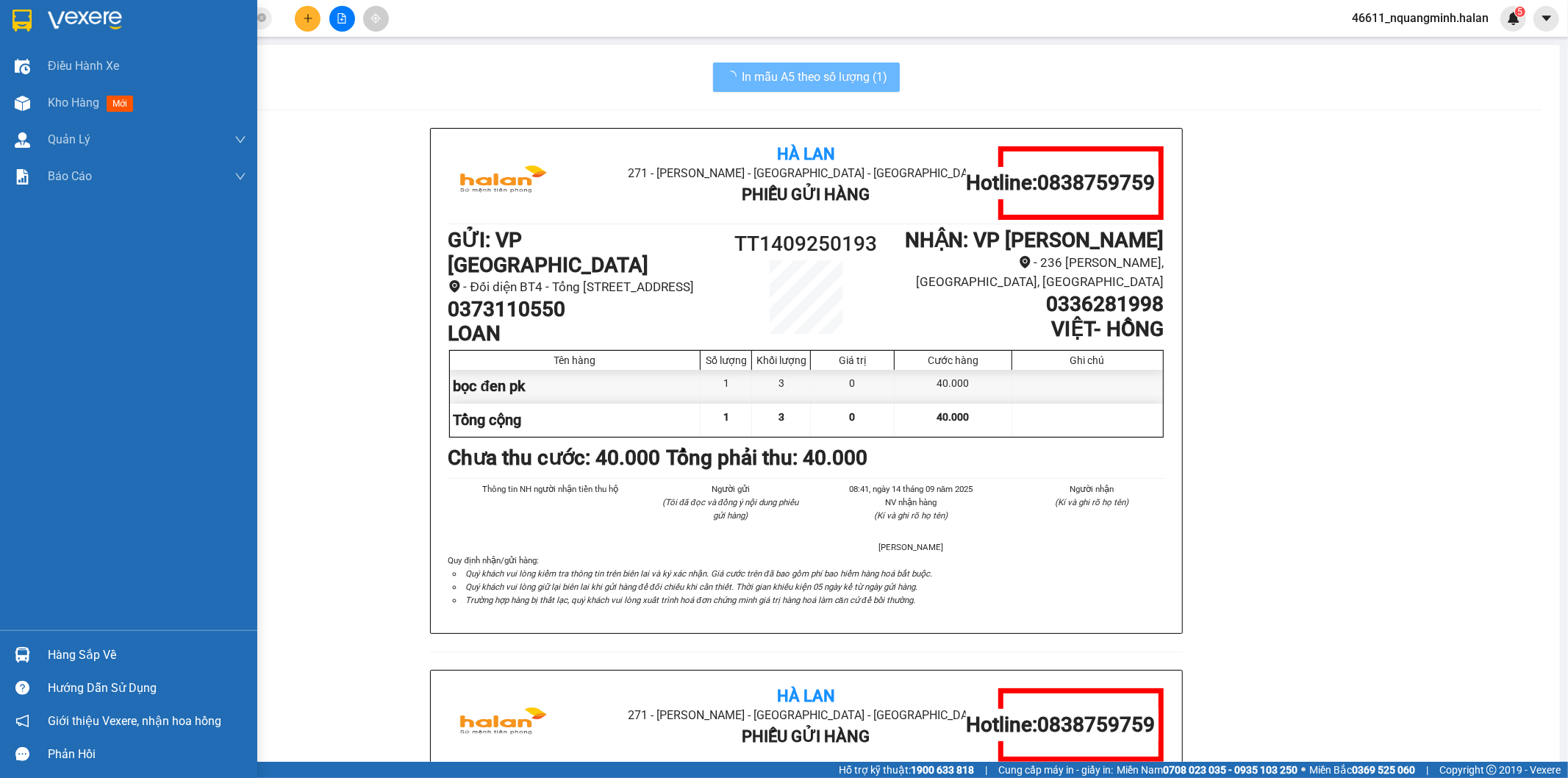
click at [25, 660] on img at bounding box center [22, 655] width 15 height 15
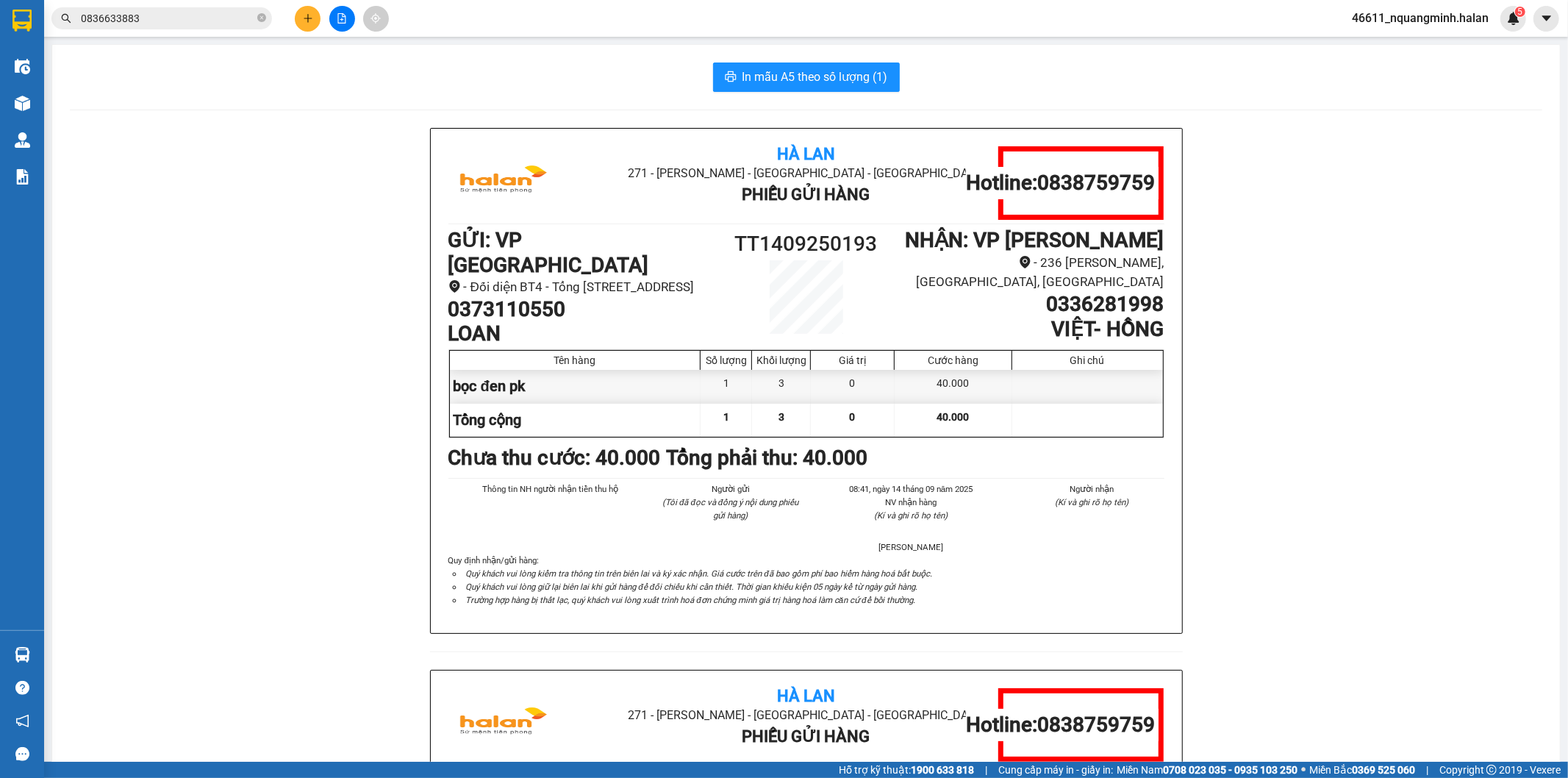
click at [352, 511] on section "Kết quả tìm kiếm ( 7 ) Bộ lọc Mã ĐH Trạng thái Món hàng Thu hộ Tổng cước Chưa c…" at bounding box center [784, 389] width 1568 height 778
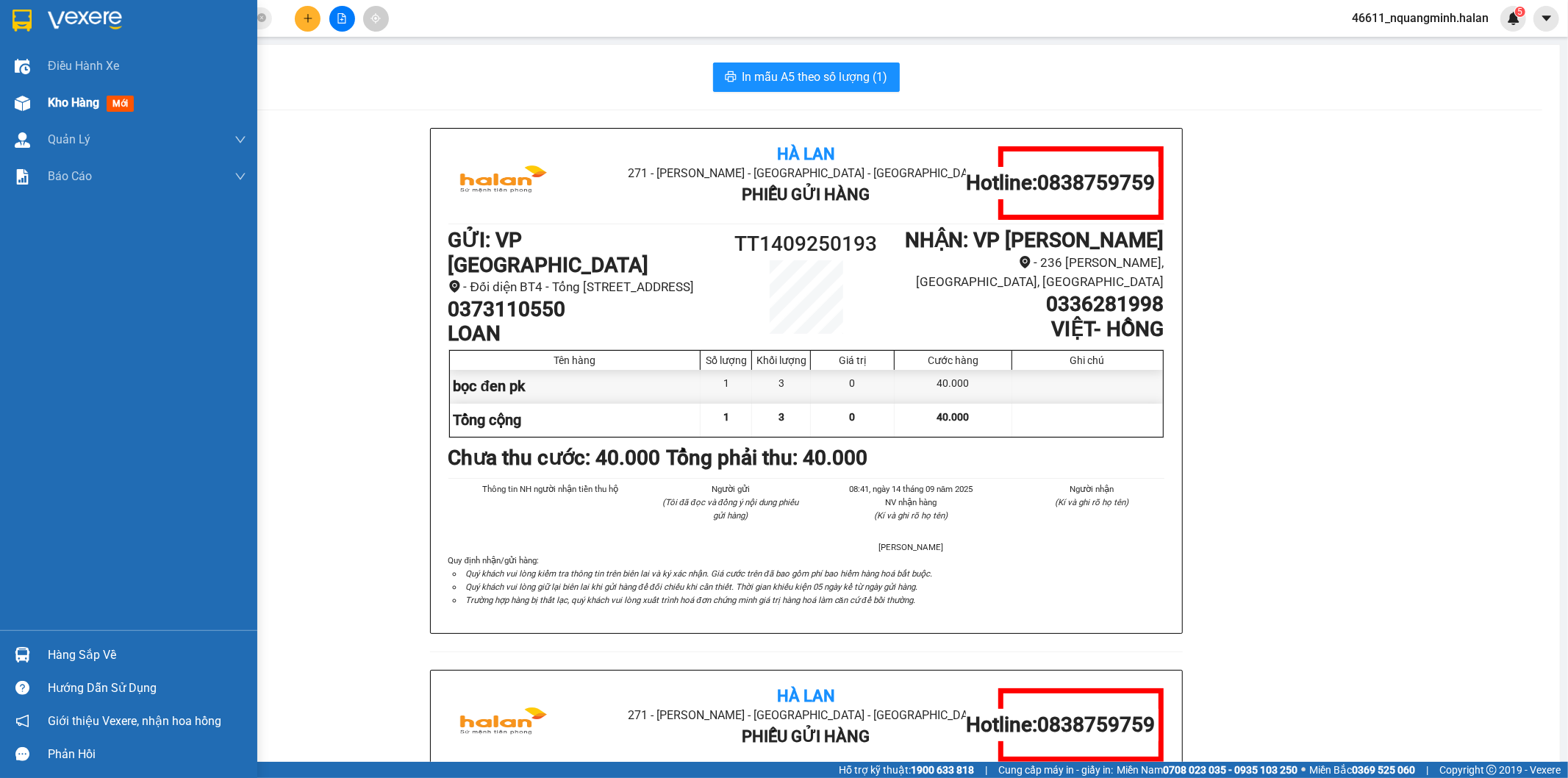
click at [28, 99] on img at bounding box center [22, 104] width 15 height 15
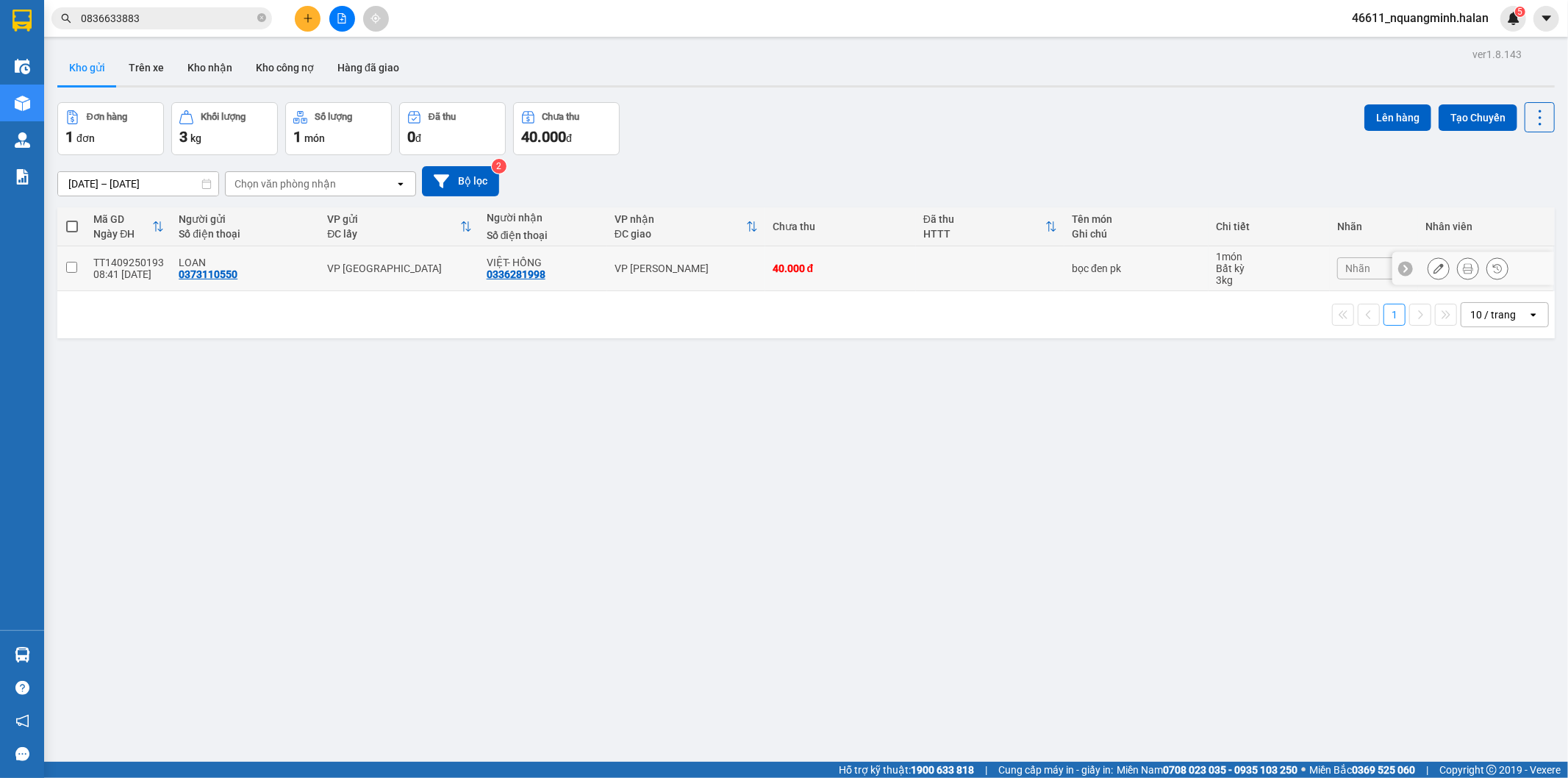
click at [740, 269] on div "VP [PERSON_NAME]" at bounding box center [686, 268] width 143 height 11
checkbox input "true"
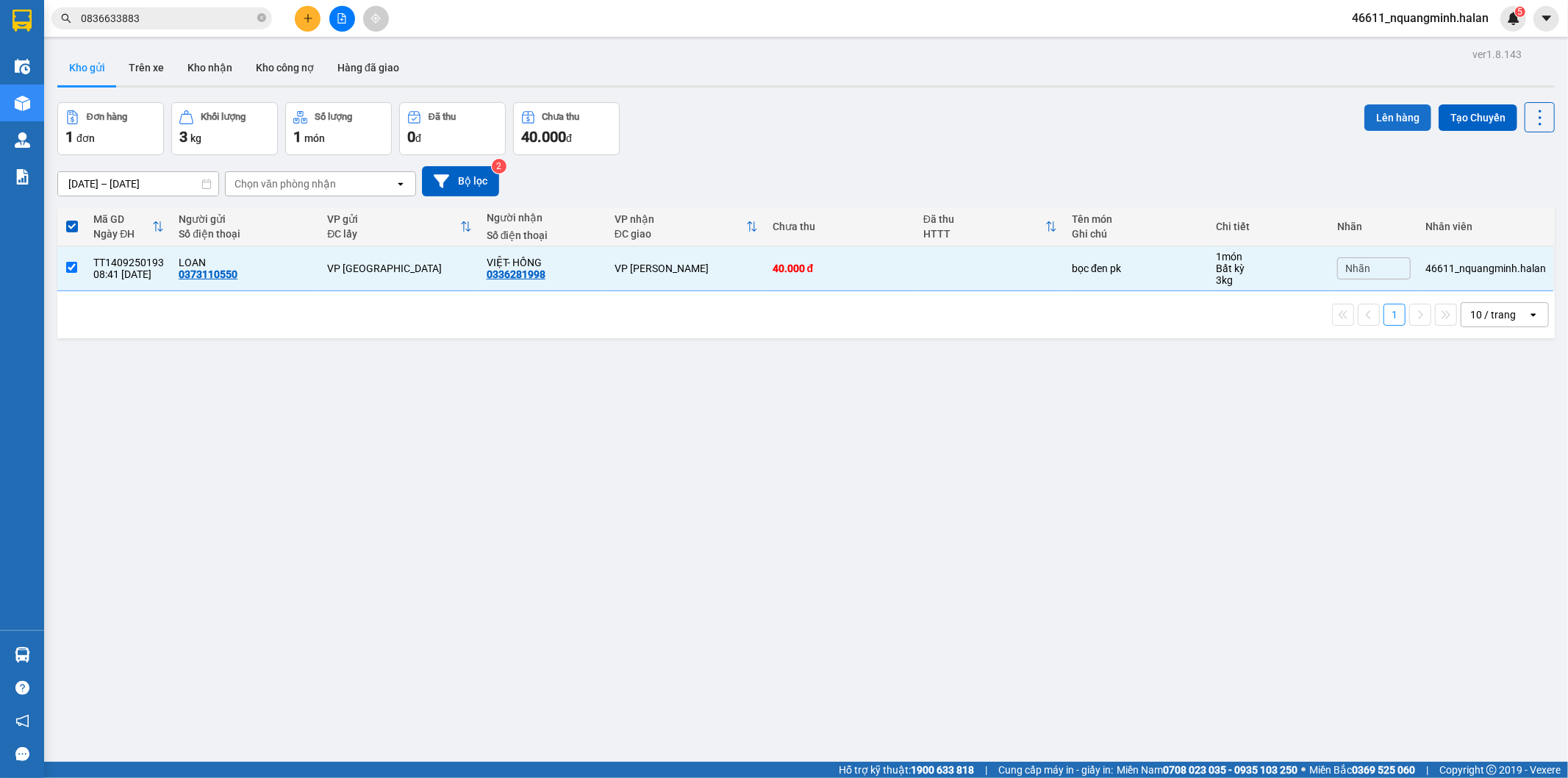
click at [1406, 115] on button "Lên hàng" at bounding box center [1397, 117] width 67 height 27
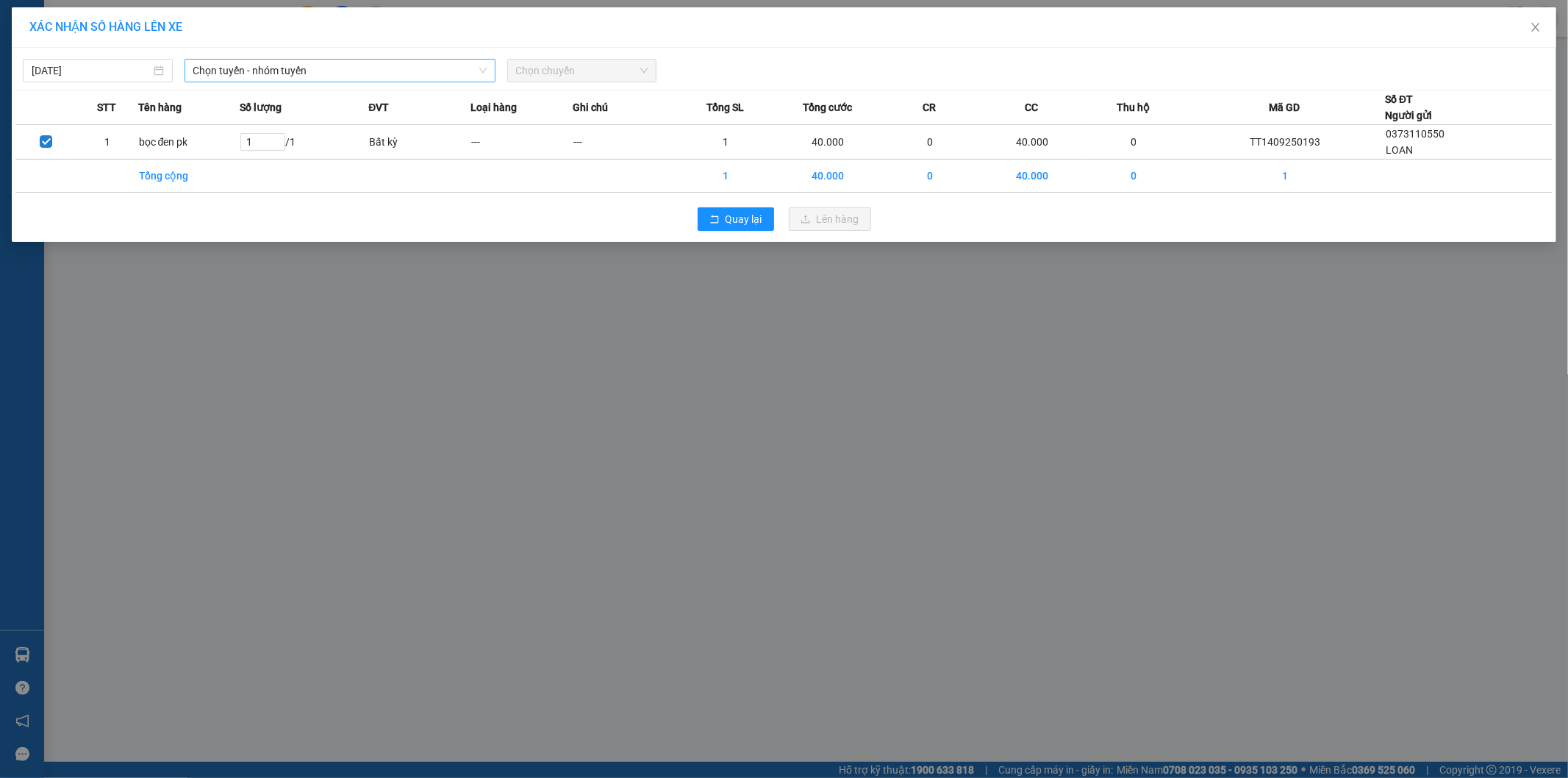
click at [333, 66] on span "Chọn tuyến - nhóm tuyến" at bounding box center [339, 70] width 293 height 22
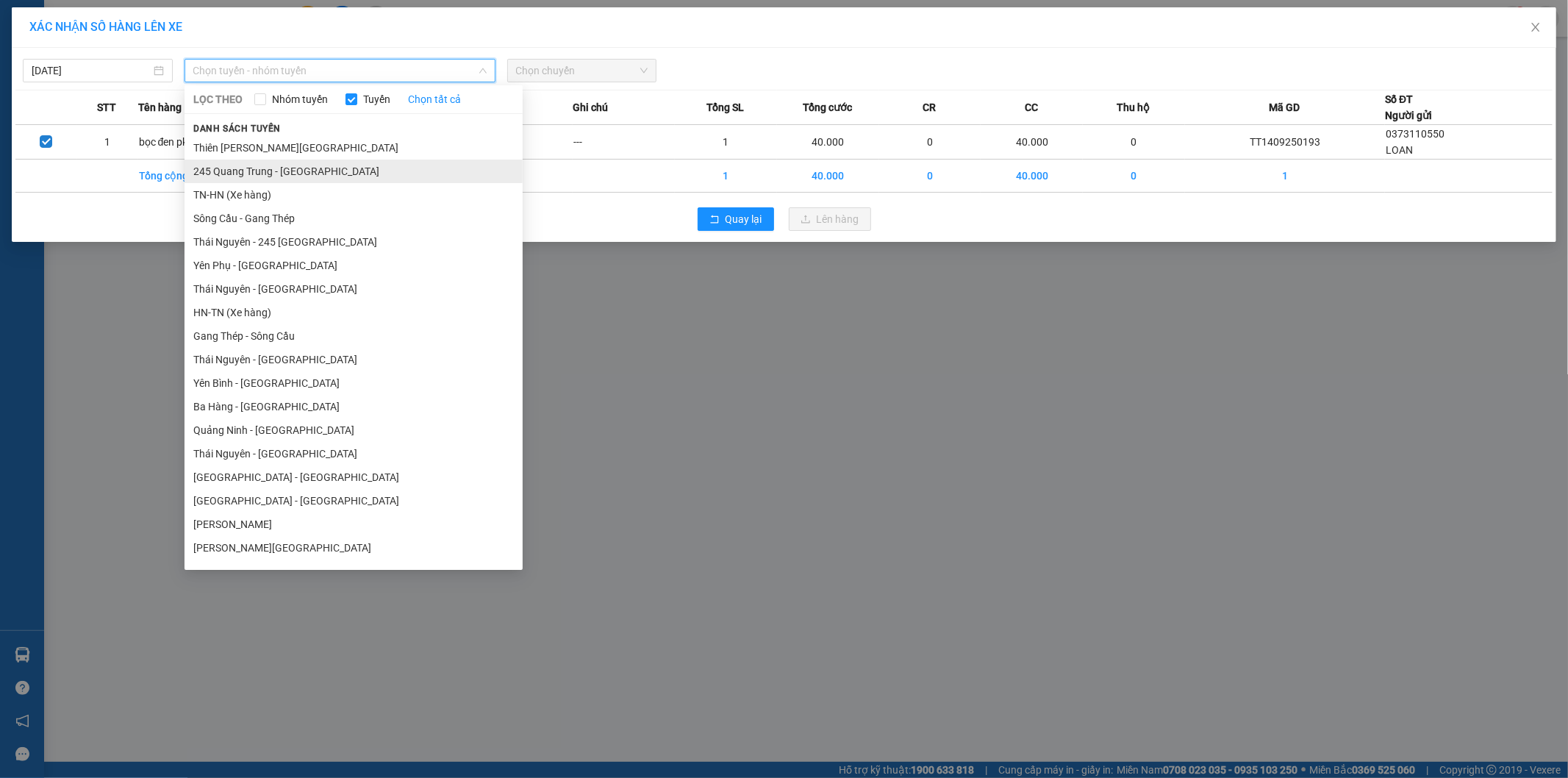
click at [229, 167] on li "245 Quang Trung - [GEOGRAPHIC_DATA]" at bounding box center [353, 171] width 338 height 24
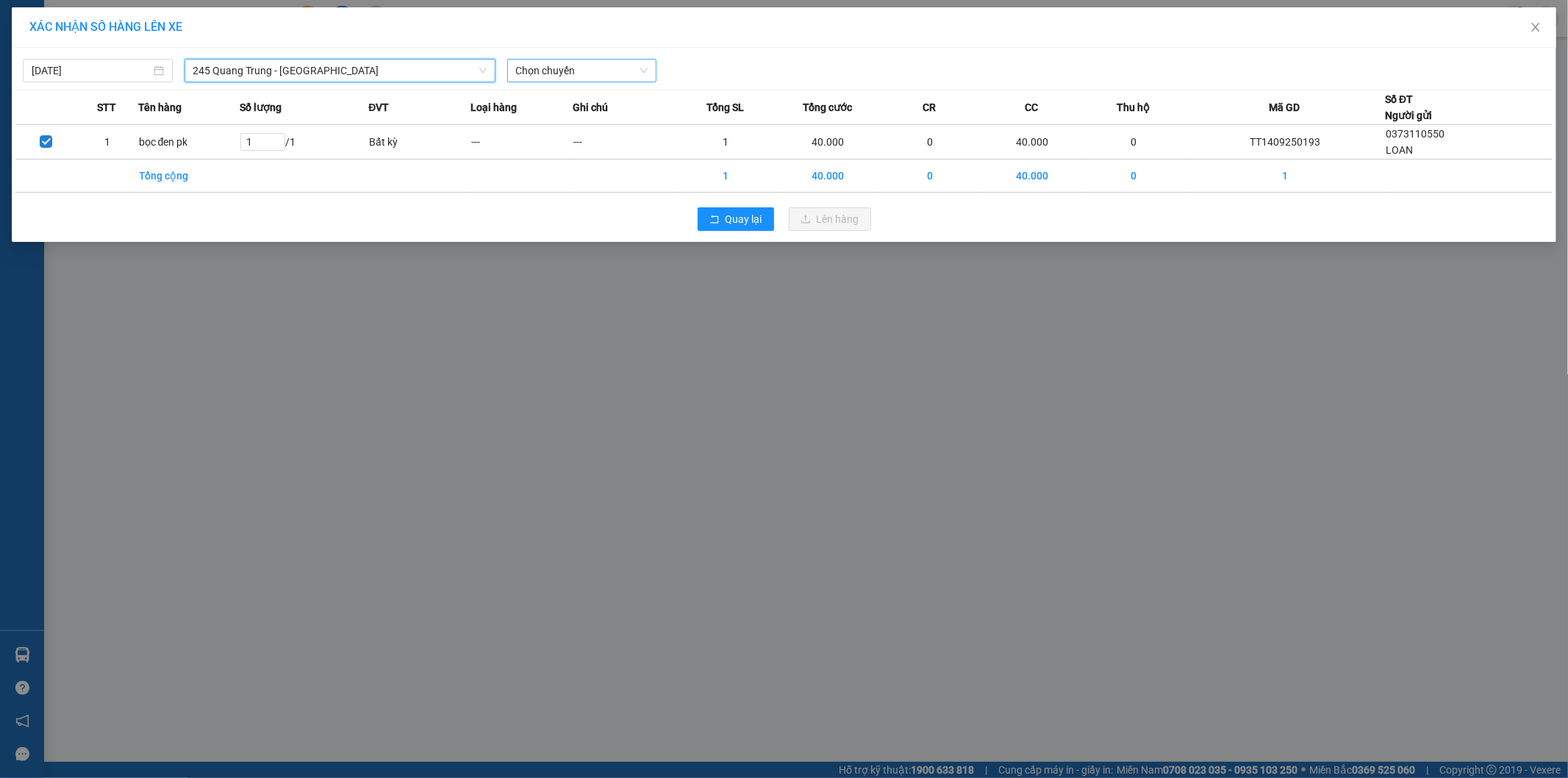
click at [585, 65] on span "Chọn chuyến" at bounding box center [582, 70] width 132 height 22
type input "894"
click at [568, 100] on div "08:30 - 29E-328.94" at bounding box center [573, 100] width 115 height 16
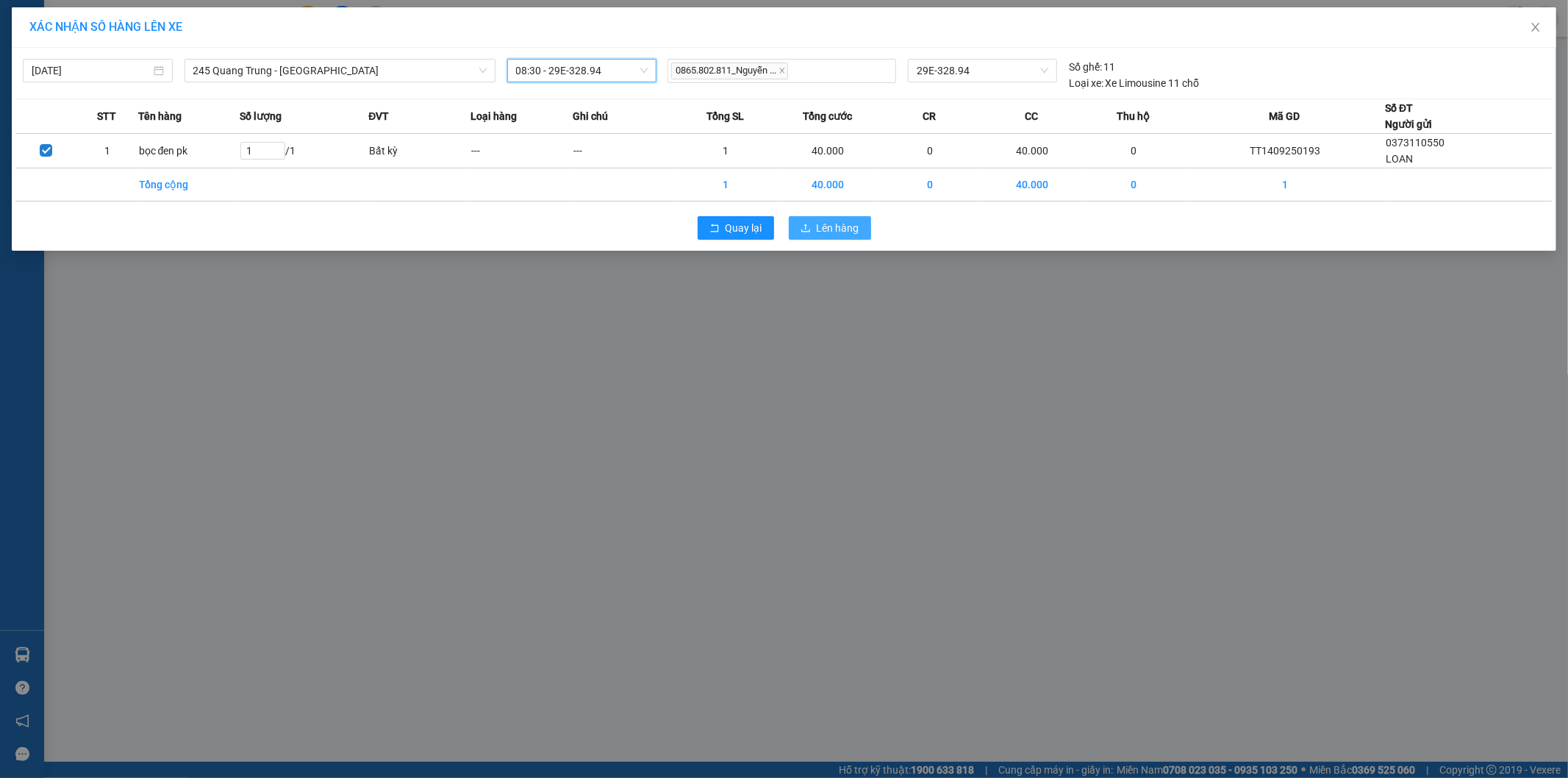
click at [824, 231] on span "Lên hàng" at bounding box center [838, 228] width 43 height 16
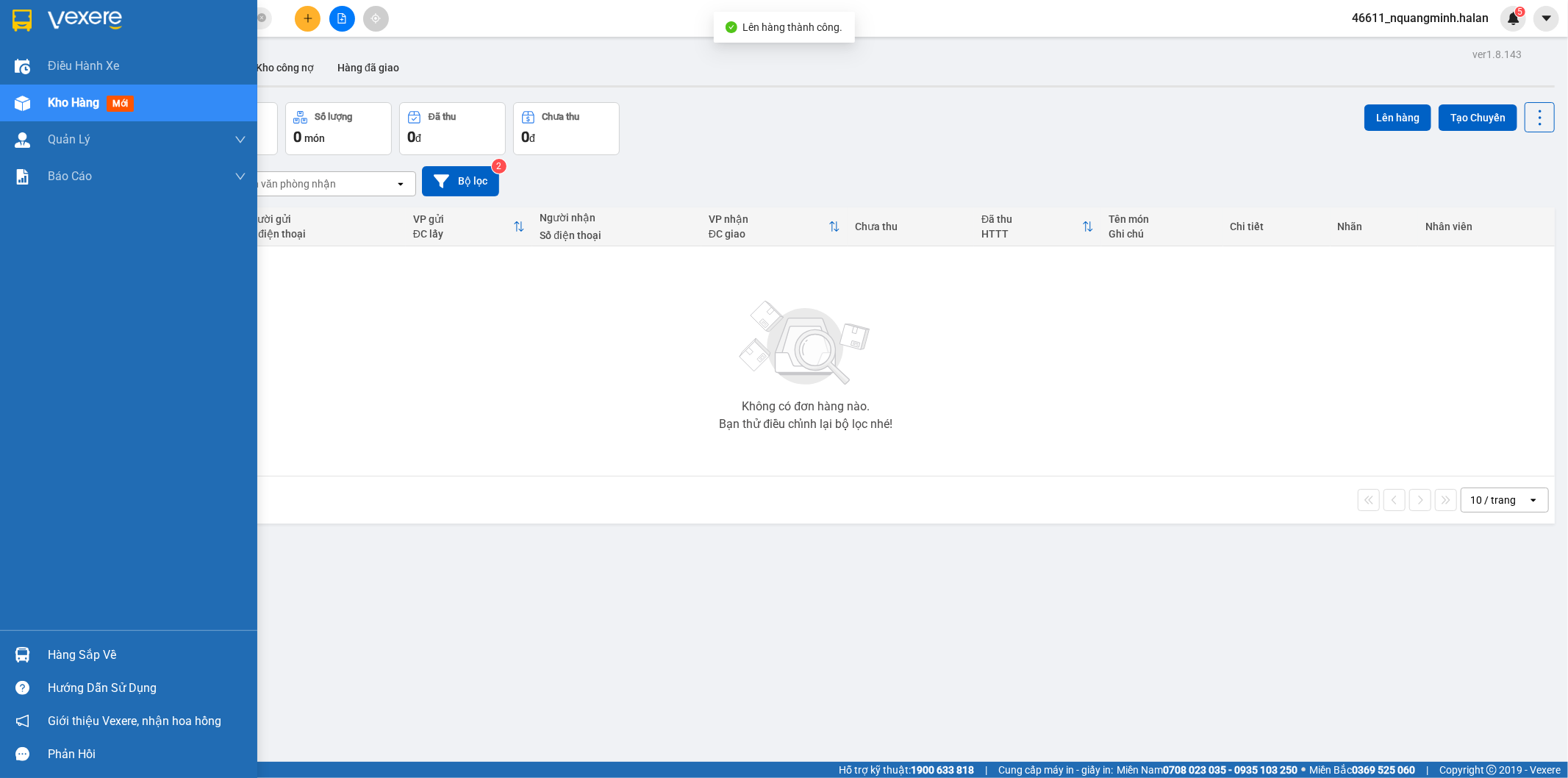
click at [33, 652] on div at bounding box center [23, 655] width 26 height 26
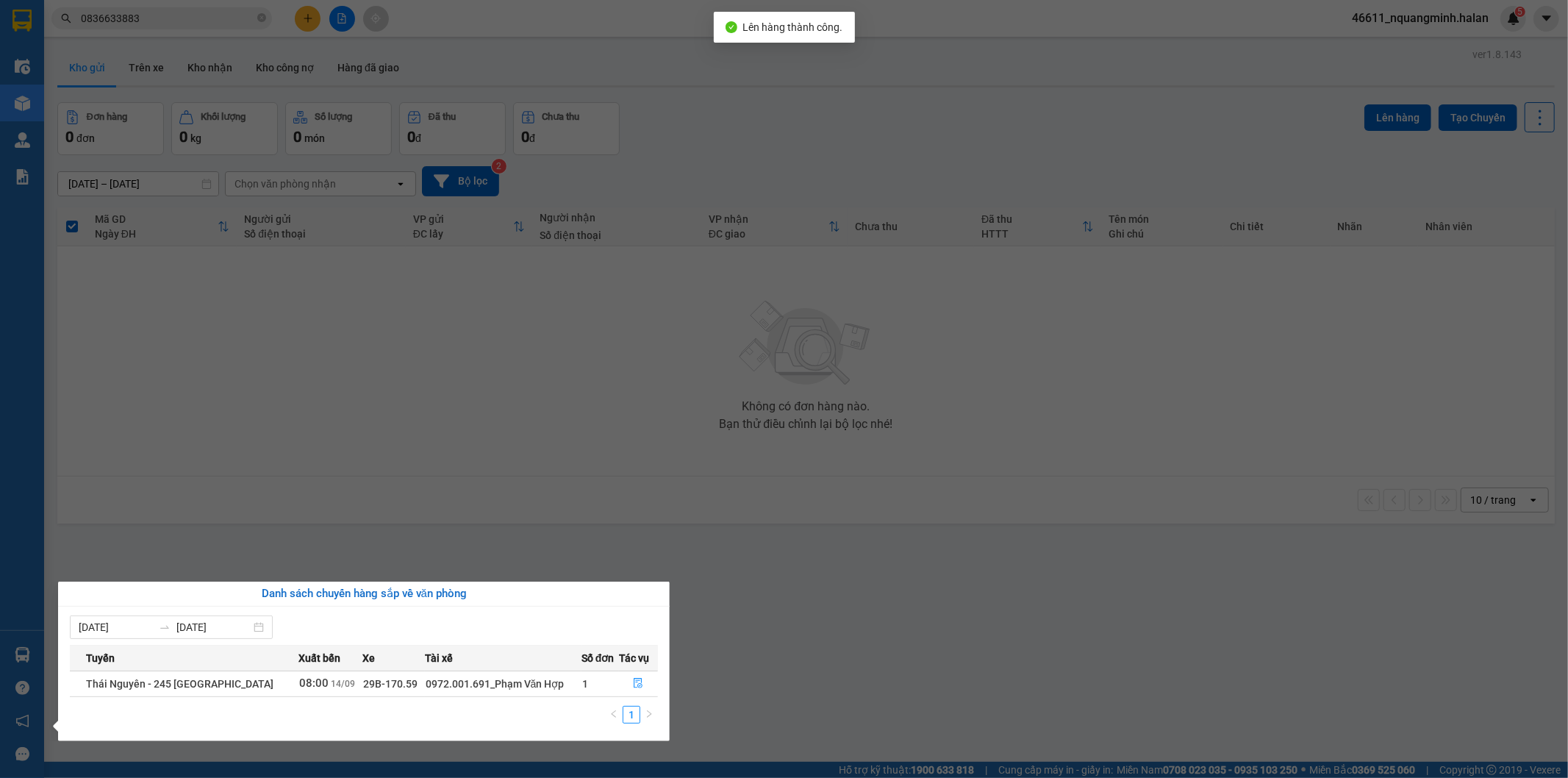
click at [361, 479] on section "Kết quả tìm kiếm ( 7 ) Bộ lọc Mã ĐH Trạng thái Món hàng Thu hộ Tổng cước Chưa c…" at bounding box center [784, 389] width 1568 height 778
